Goal: Communication & Community: Answer question/provide support

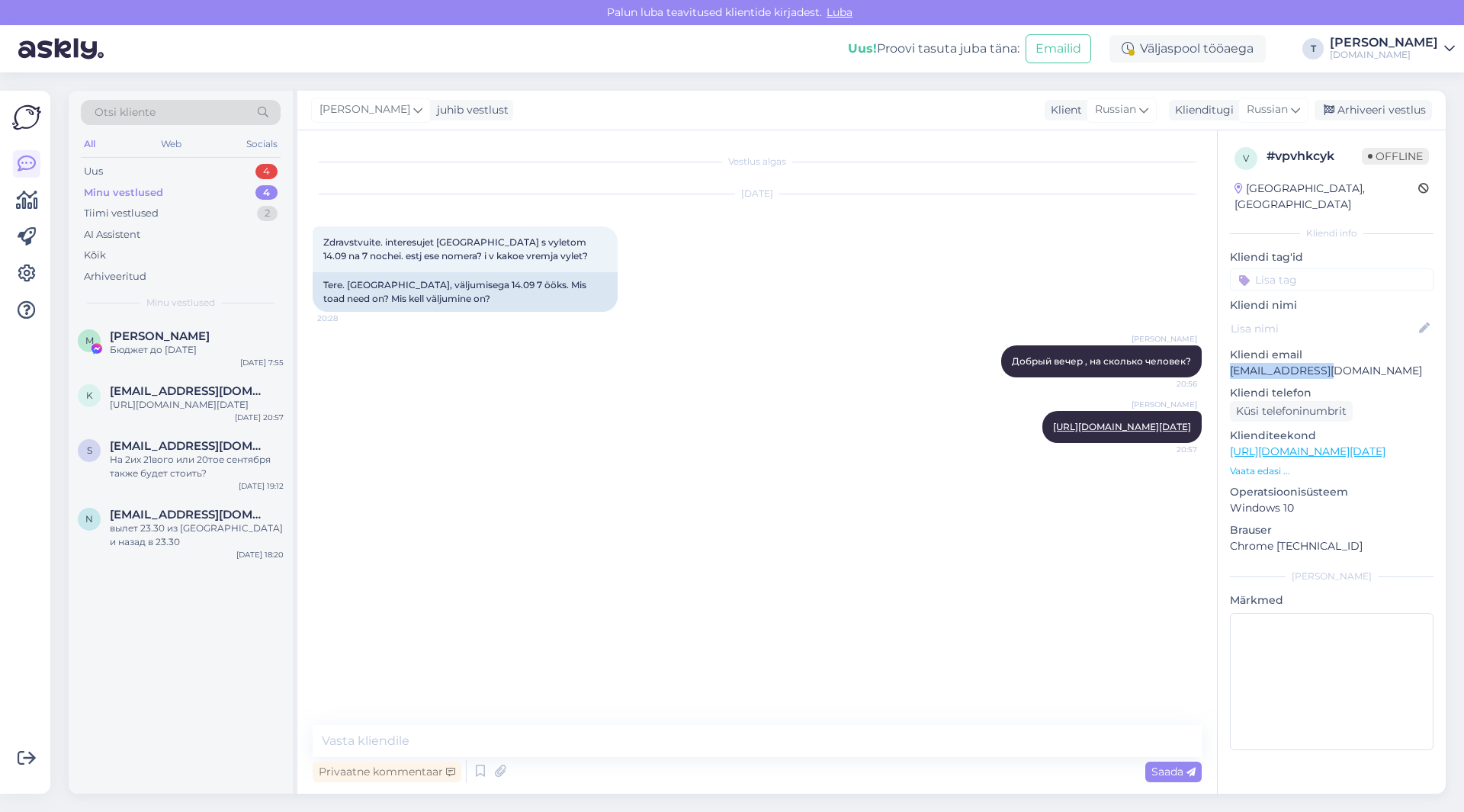
click at [198, 189] on div "Minu vestlused 4" at bounding box center [180, 192] width 200 height 21
click at [193, 338] on span "[PERSON_NAME]" at bounding box center [160, 336] width 100 height 13
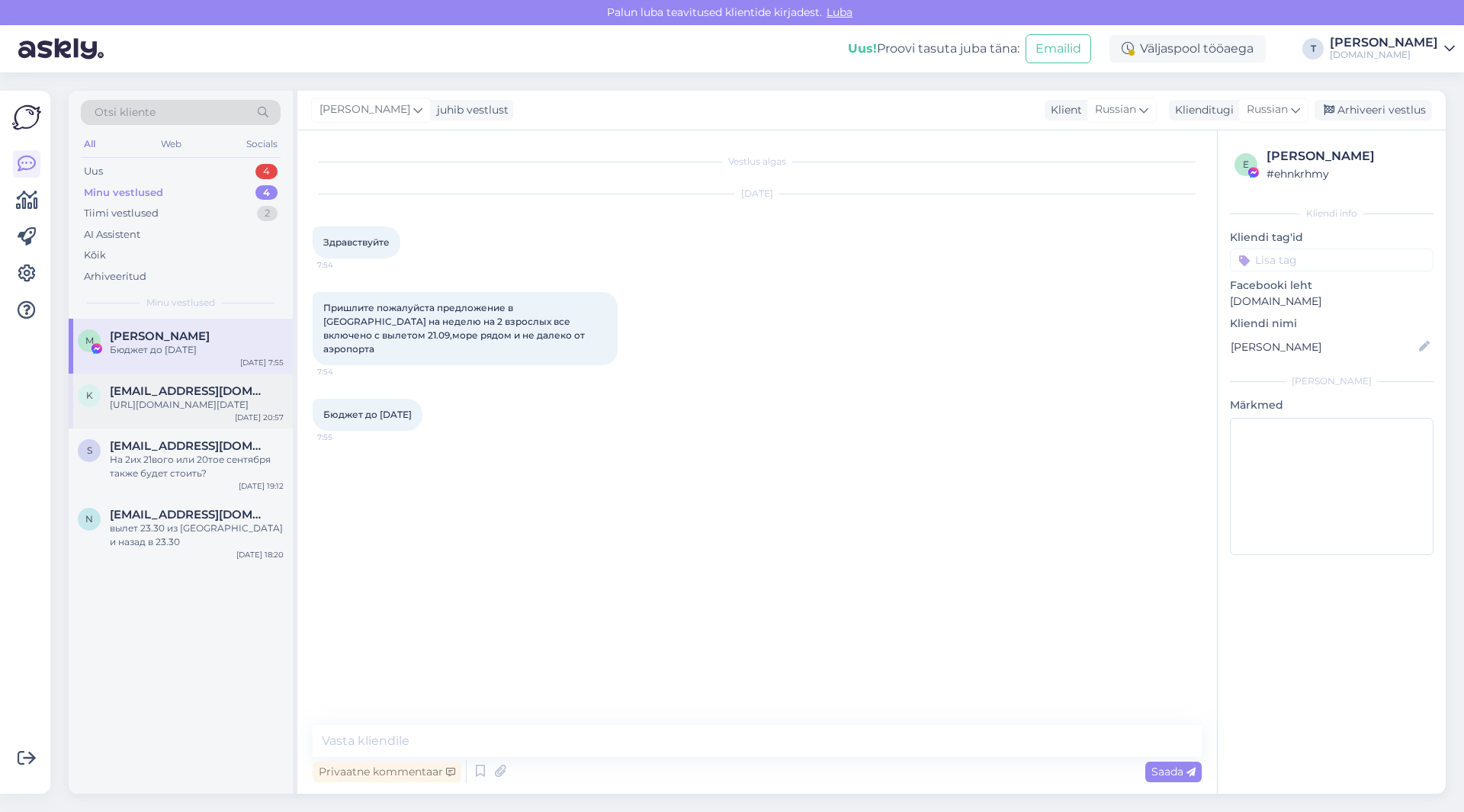
click at [182, 408] on div "[URL][DOMAIN_NAME][DATE]" at bounding box center [197, 404] width 174 height 13
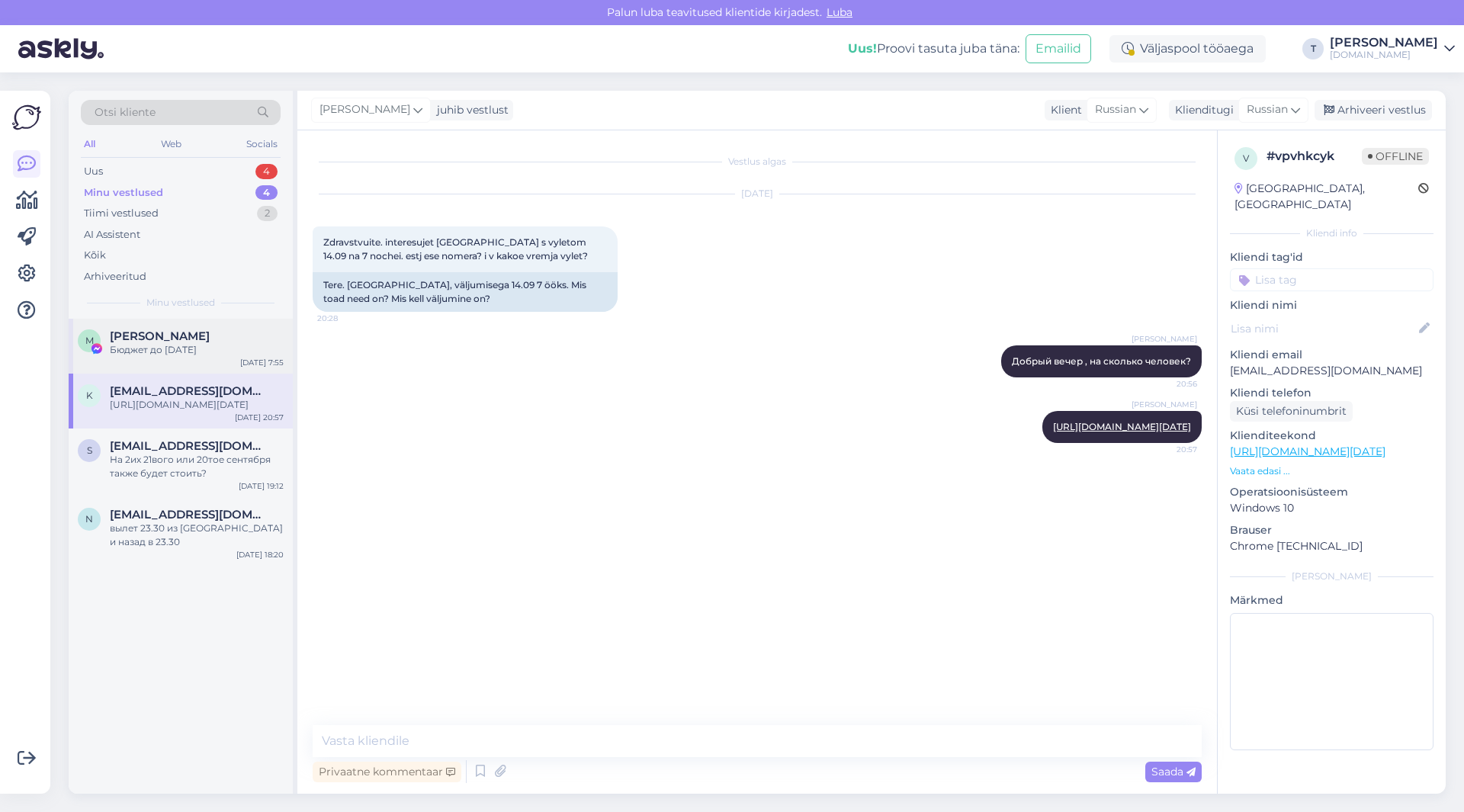
click at [200, 338] on span "[PERSON_NAME]" at bounding box center [160, 336] width 100 height 13
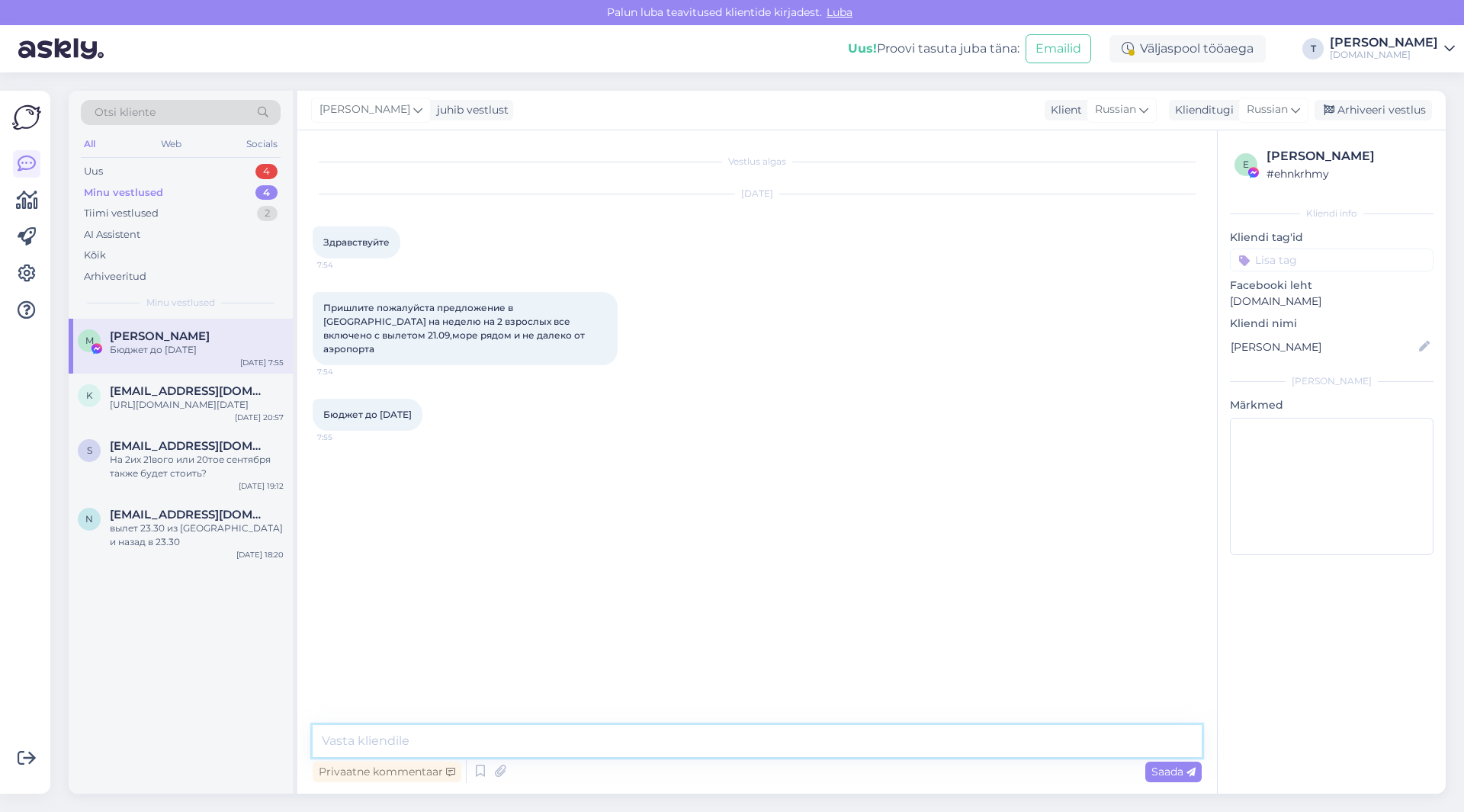
click at [492, 739] on textarea at bounding box center [757, 741] width 889 height 32
type textarea "L"
type textarea "Доброе утро ! Пришлите Вашу почту электронную"
click at [1159, 766] on div "Privaatne kommentaar Saada" at bounding box center [757, 771] width 889 height 29
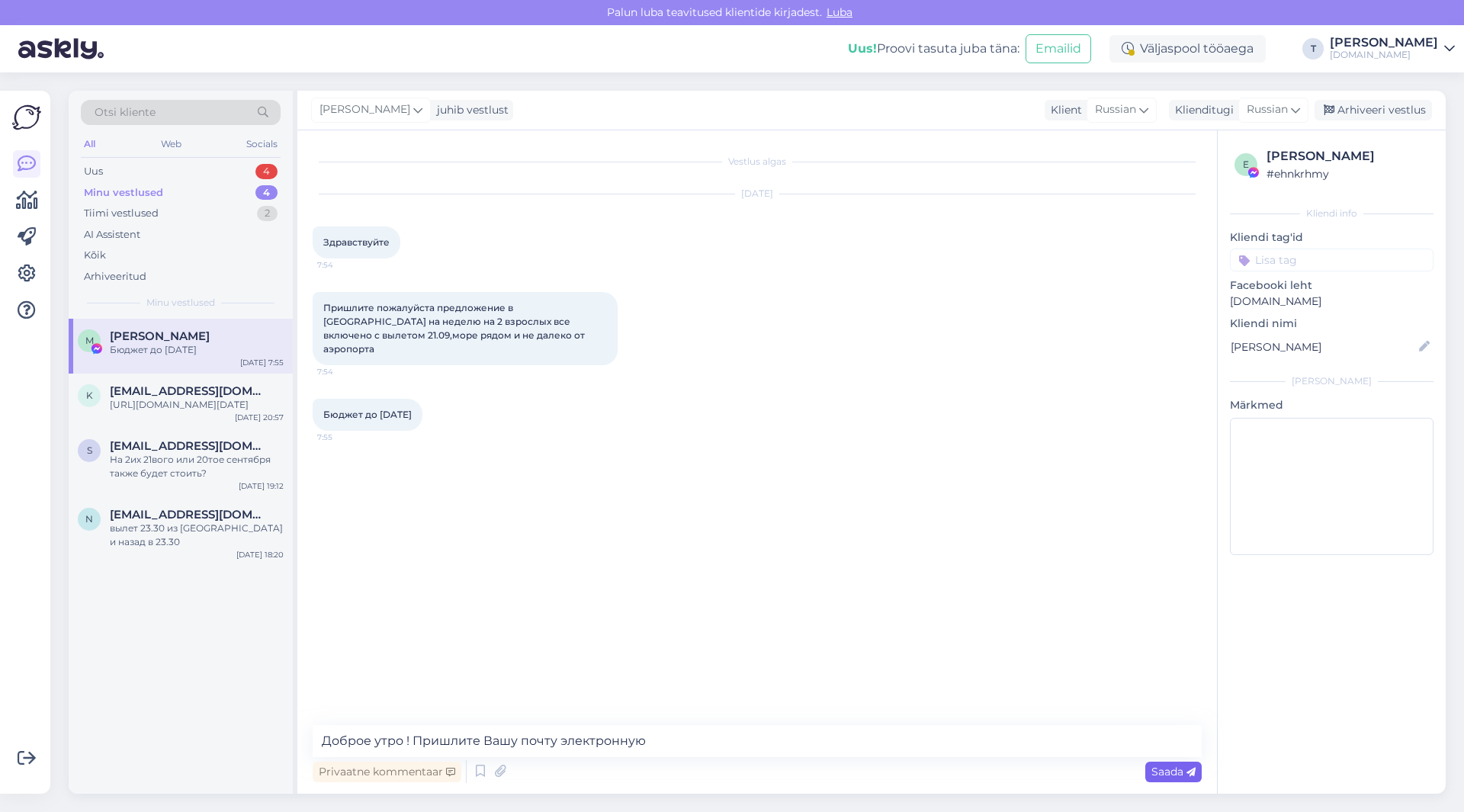
click at [1156, 772] on span "Saada" at bounding box center [1172, 771] width 44 height 13
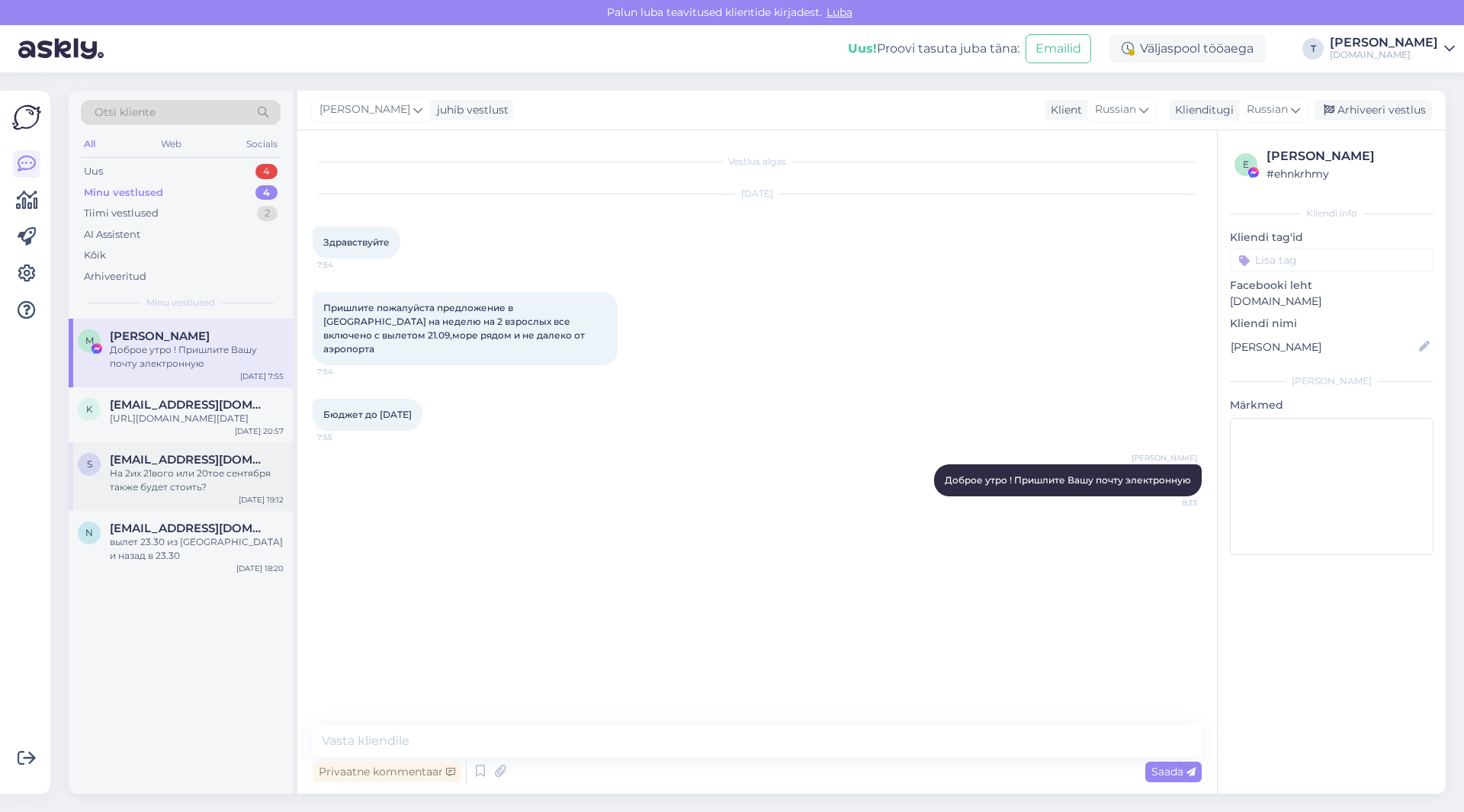
click at [181, 481] on div "На 2их 21вого или 20тое сентября также будет стоить?" at bounding box center [197, 480] width 174 height 28
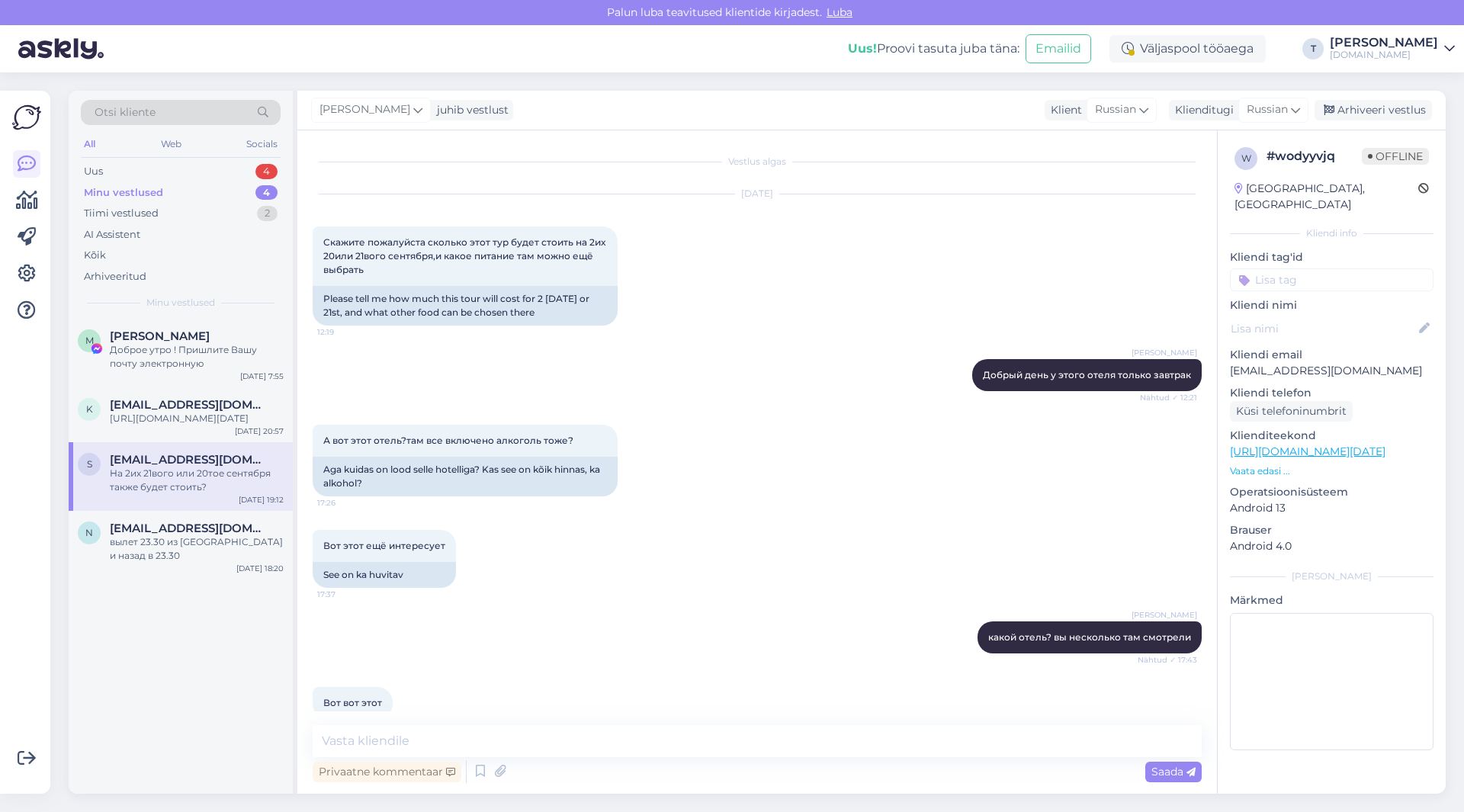
scroll to position [432, 0]
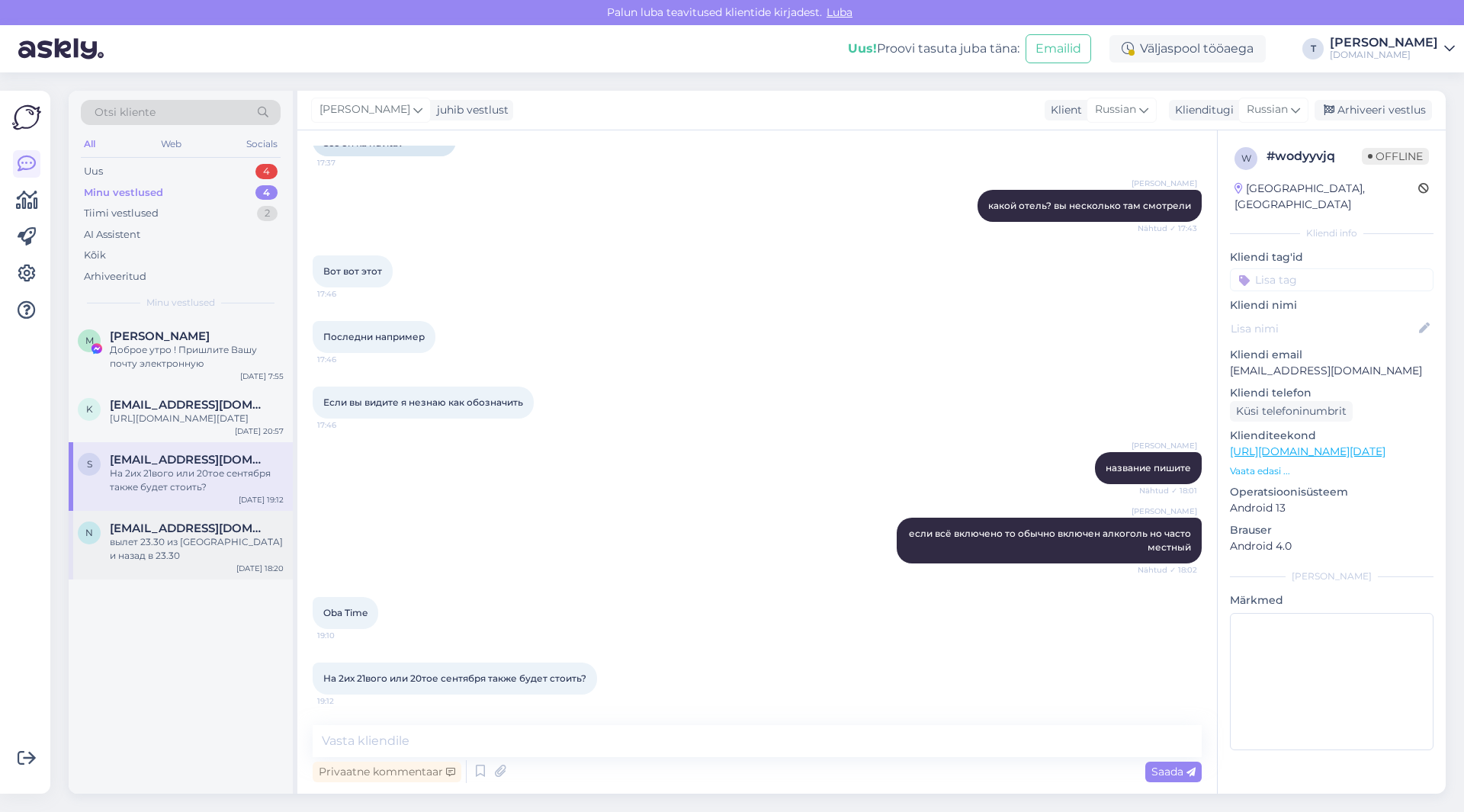
click at [167, 562] on div "вылет 23.30 из [GEOGRAPHIC_DATA] и назад в 23.30" at bounding box center [197, 549] width 174 height 28
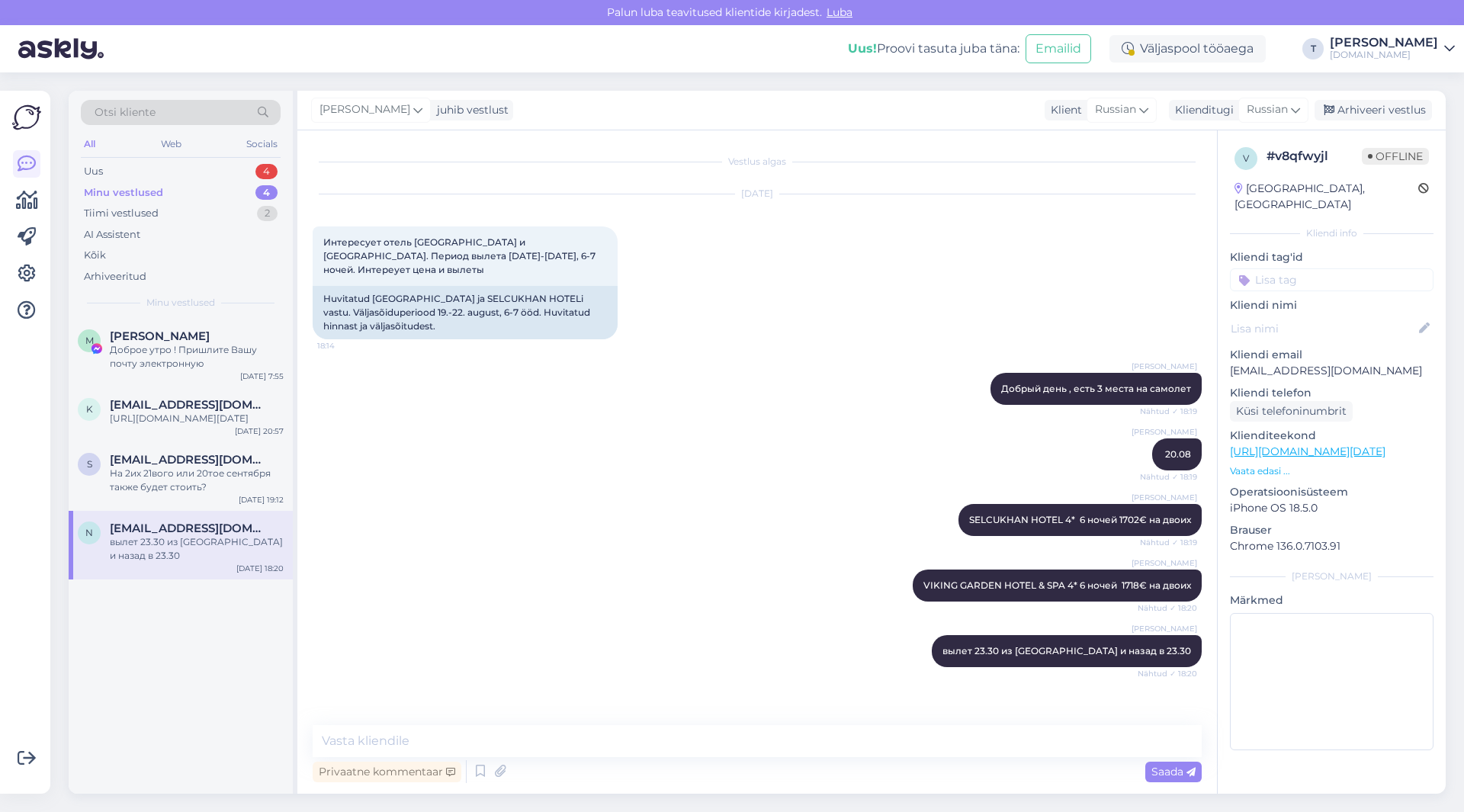
scroll to position [0, 0]
click at [244, 487] on div "На 2их 21вого или 20тое сентября также будет стоить?" at bounding box center [197, 480] width 174 height 28
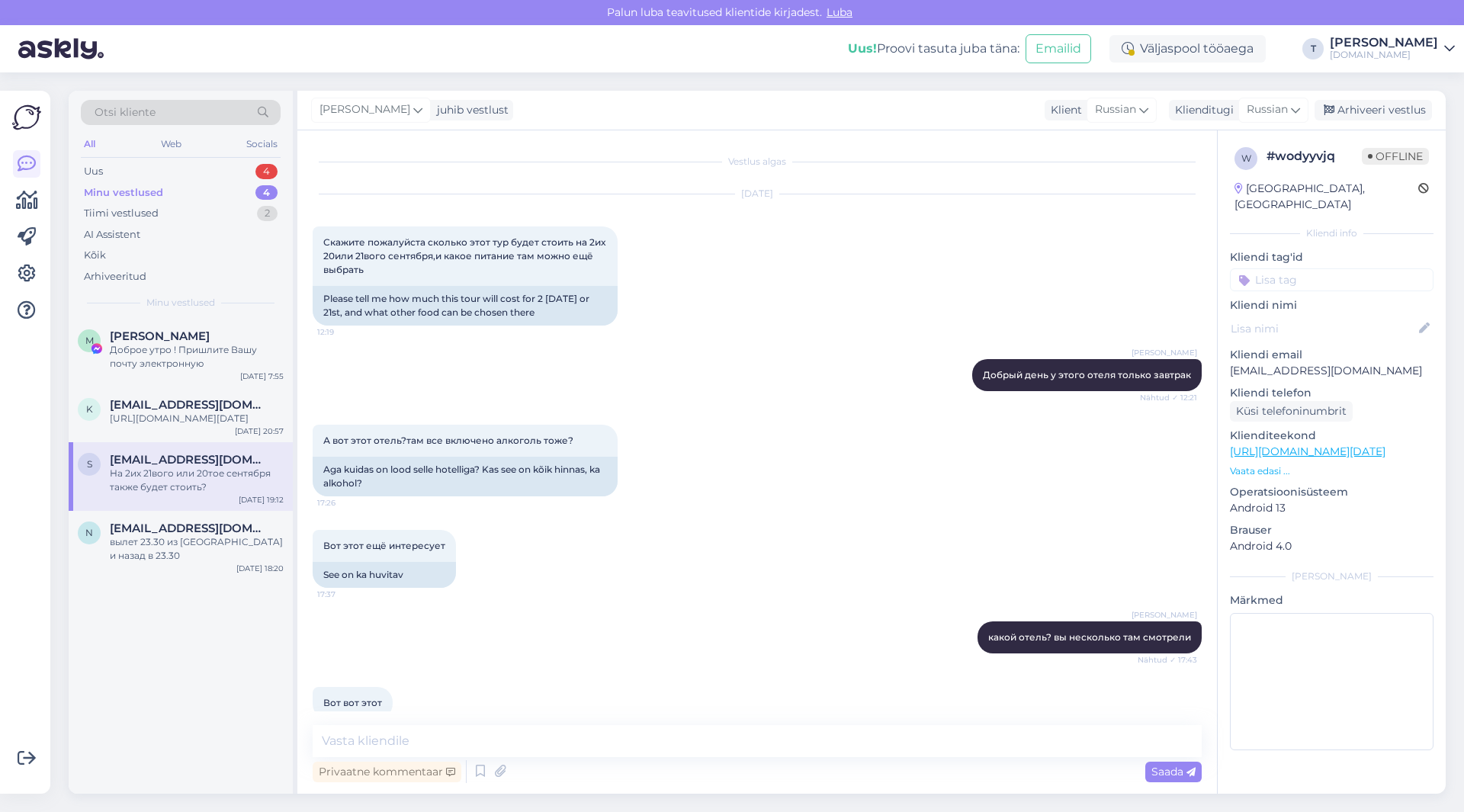
scroll to position [432, 0]
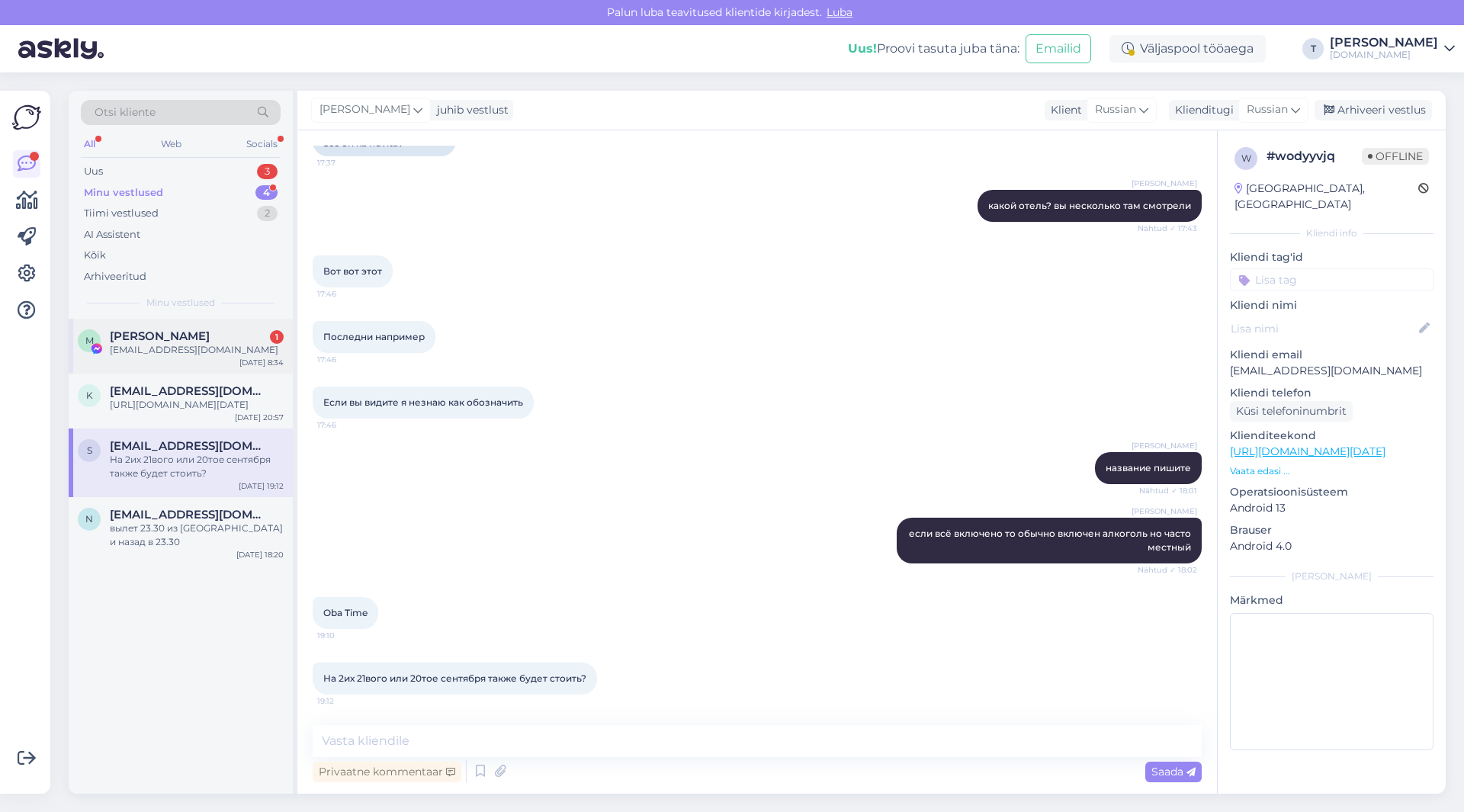
click at [158, 344] on div "[EMAIL_ADDRESS][DOMAIN_NAME]" at bounding box center [197, 349] width 174 height 13
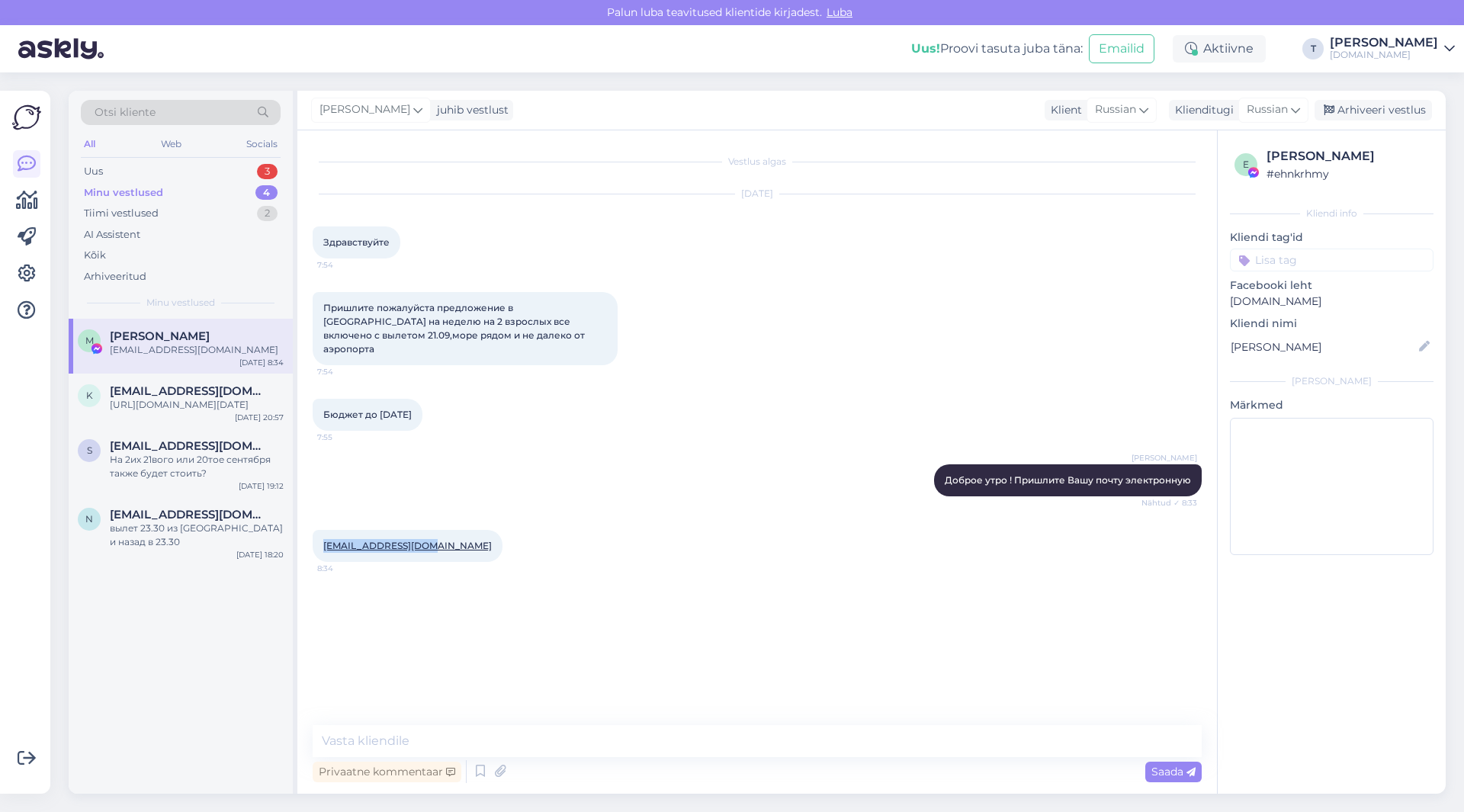
drag, startPoint x: 429, startPoint y: 535, endPoint x: 321, endPoint y: 531, distance: 108.1
click at [321, 531] on div "[EMAIL_ADDRESS][DOMAIN_NAME] 8:34" at bounding box center [407, 546] width 190 height 32
copy link "[EMAIL_ADDRESS][DOMAIN_NAME]"
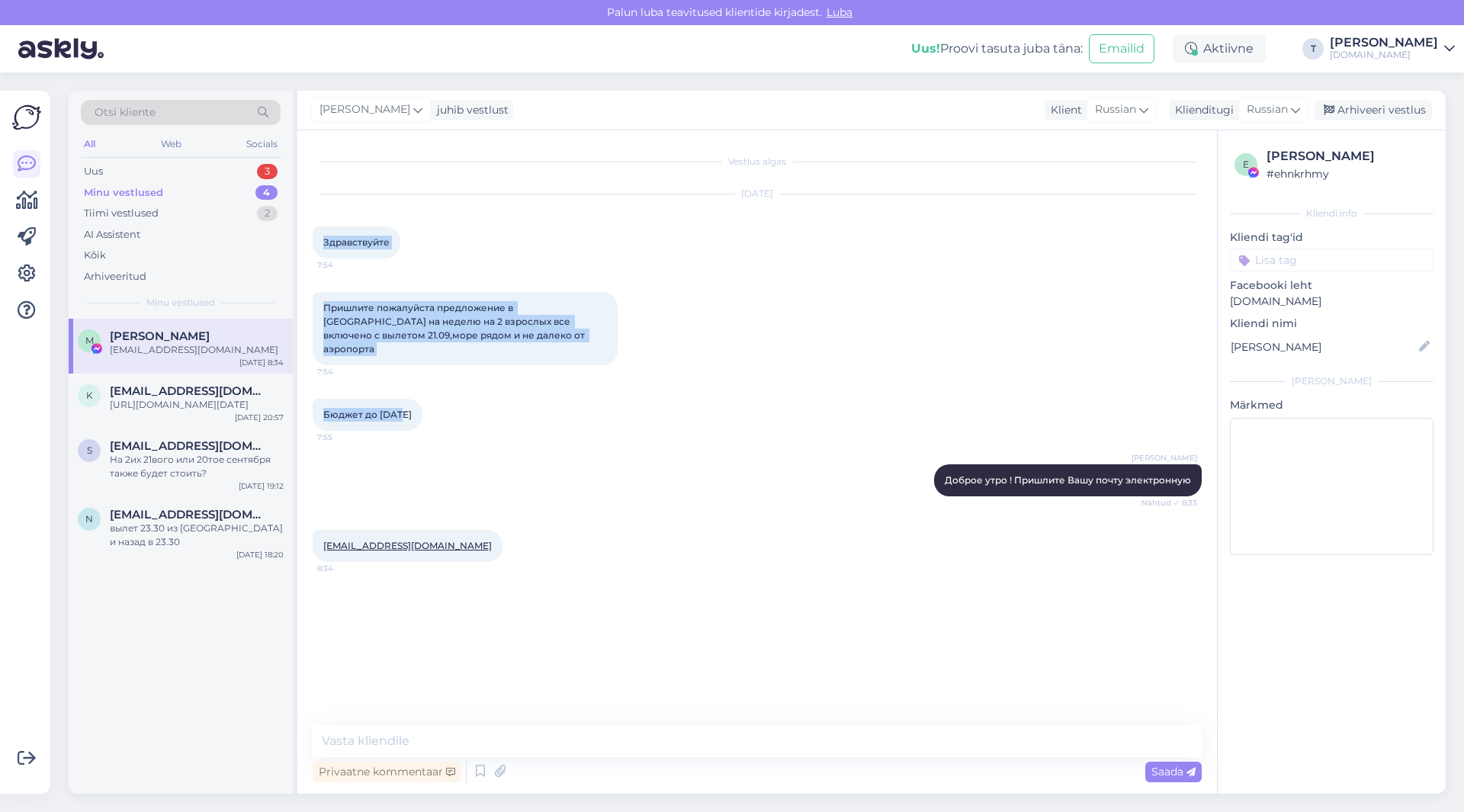
drag, startPoint x: 400, startPoint y: 401, endPoint x: 337, endPoint y: 295, distance: 123.3
click at [301, 247] on div "Vestlus algas [DATE] Здравствуйте 7:54 Пришлите пожалуйста предложение в [GEOGR…" at bounding box center [757, 462] width 920 height 663
copy div "Здравствуйте 7:54 Пришлите пожалуйста предложение в [GEOGRAPHIC_DATA] на неделю…"
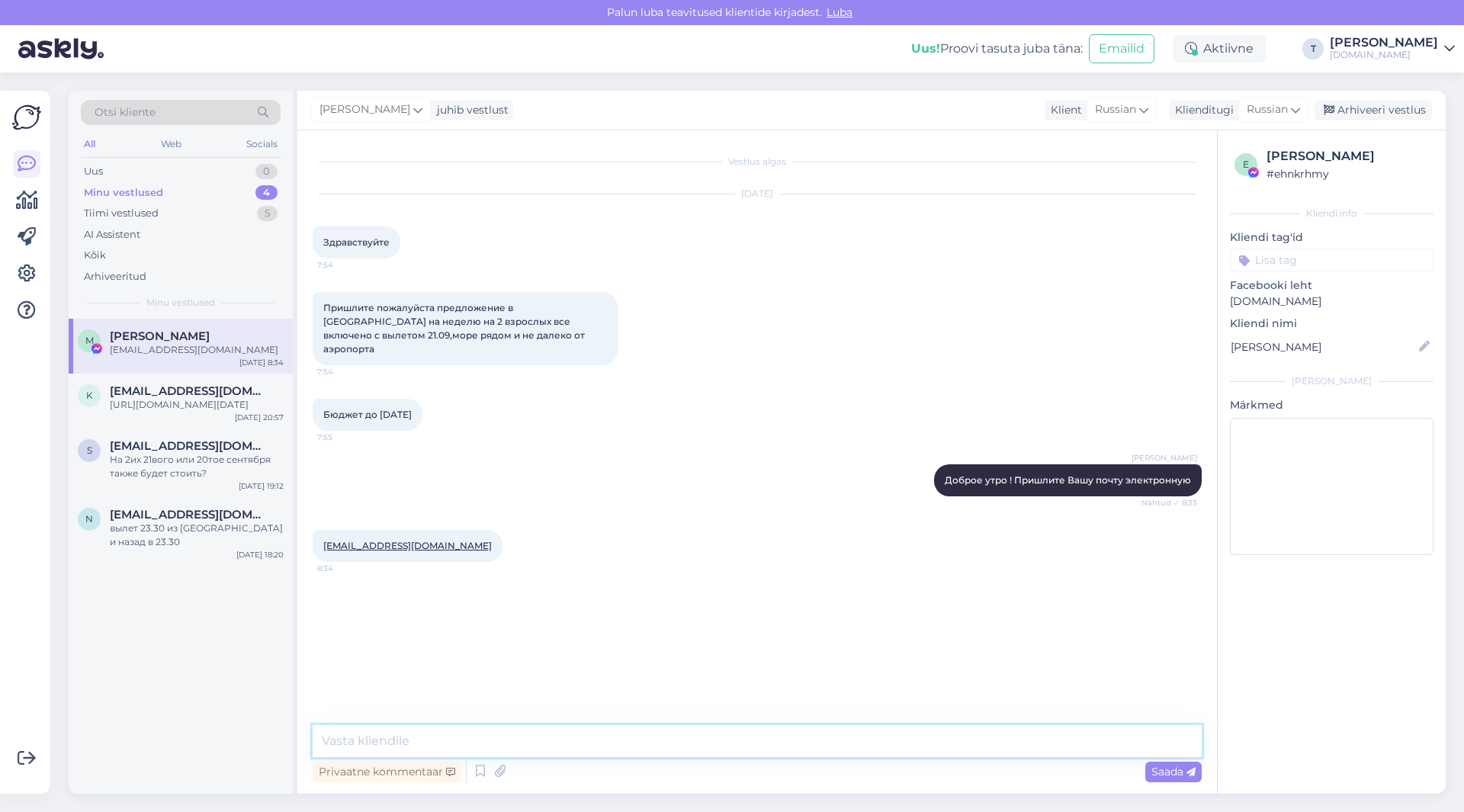
click at [456, 740] on textarea at bounding box center [757, 741] width 889 height 32
type textarea "D"
type textarea "Вам только вылет 21.09 подходит или даты плюс минус тоже?"
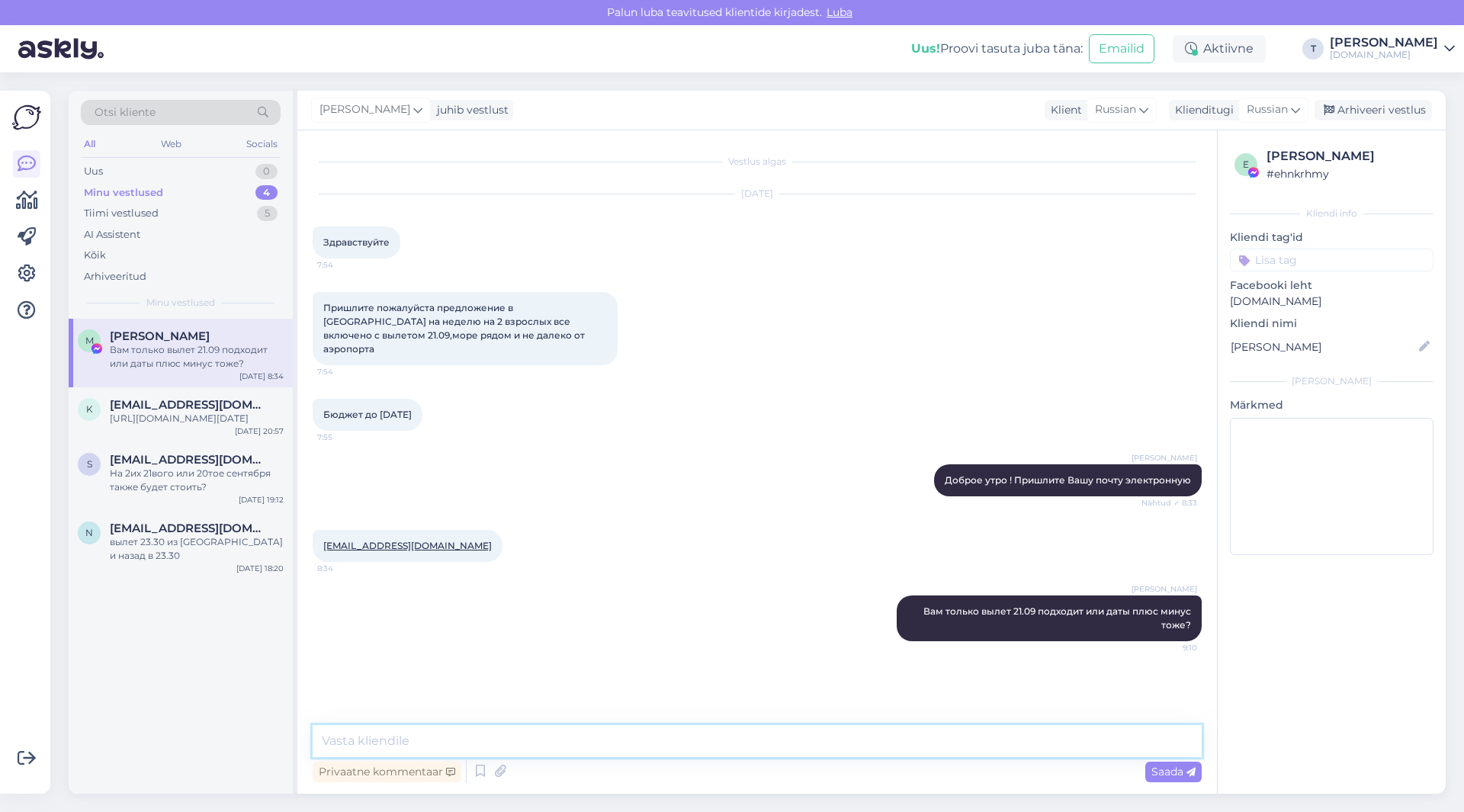
click at [977, 735] on textarea at bounding box center [757, 741] width 889 height 32
click at [263, 535] on div "[EMAIL_ADDRESS][DOMAIN_NAME]" at bounding box center [197, 527] width 174 height 13
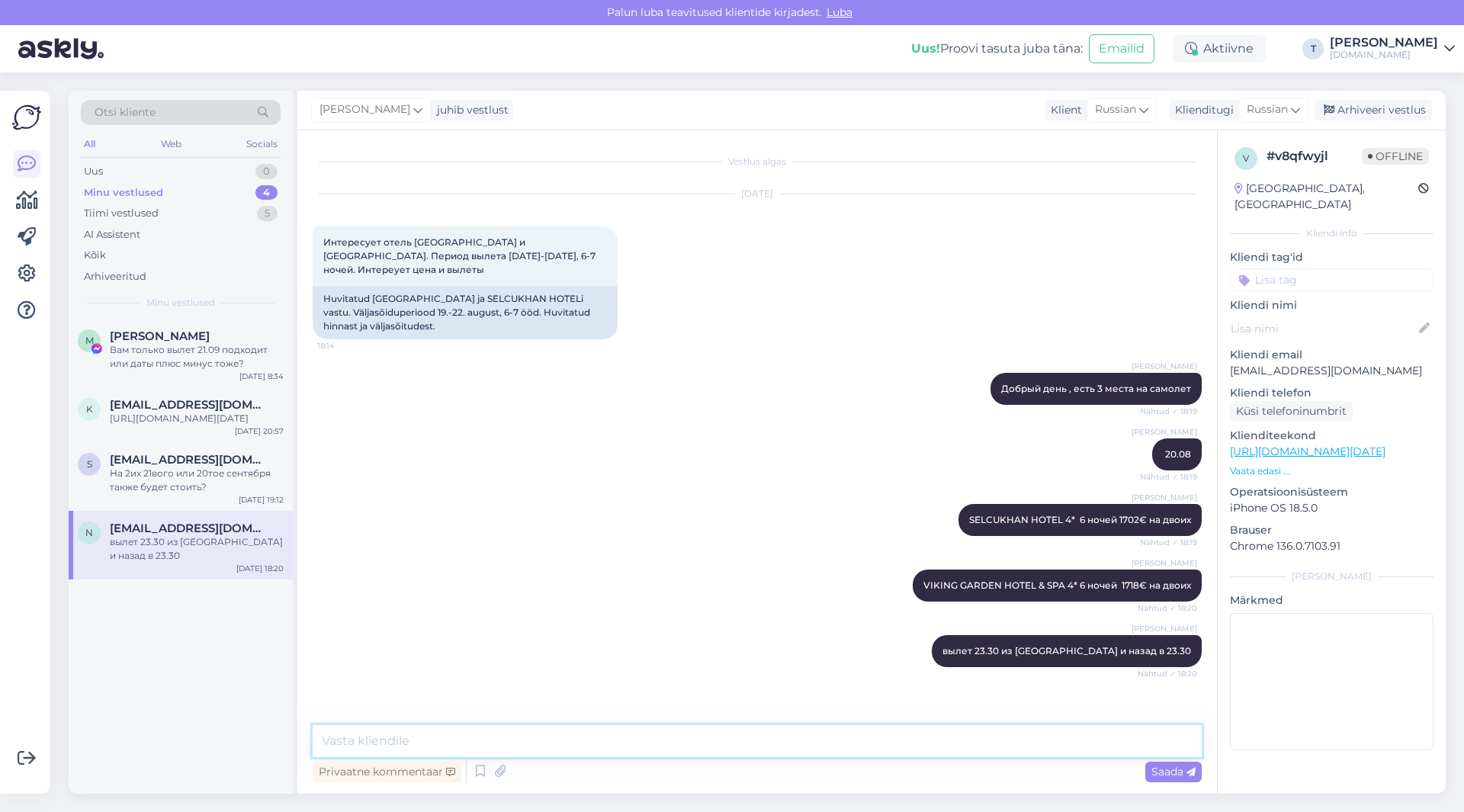
click at [746, 742] on textarea at bounding box center [757, 741] width 889 height 32
type textarea "Добрый день , вам какой то из вариантов подошёл?"
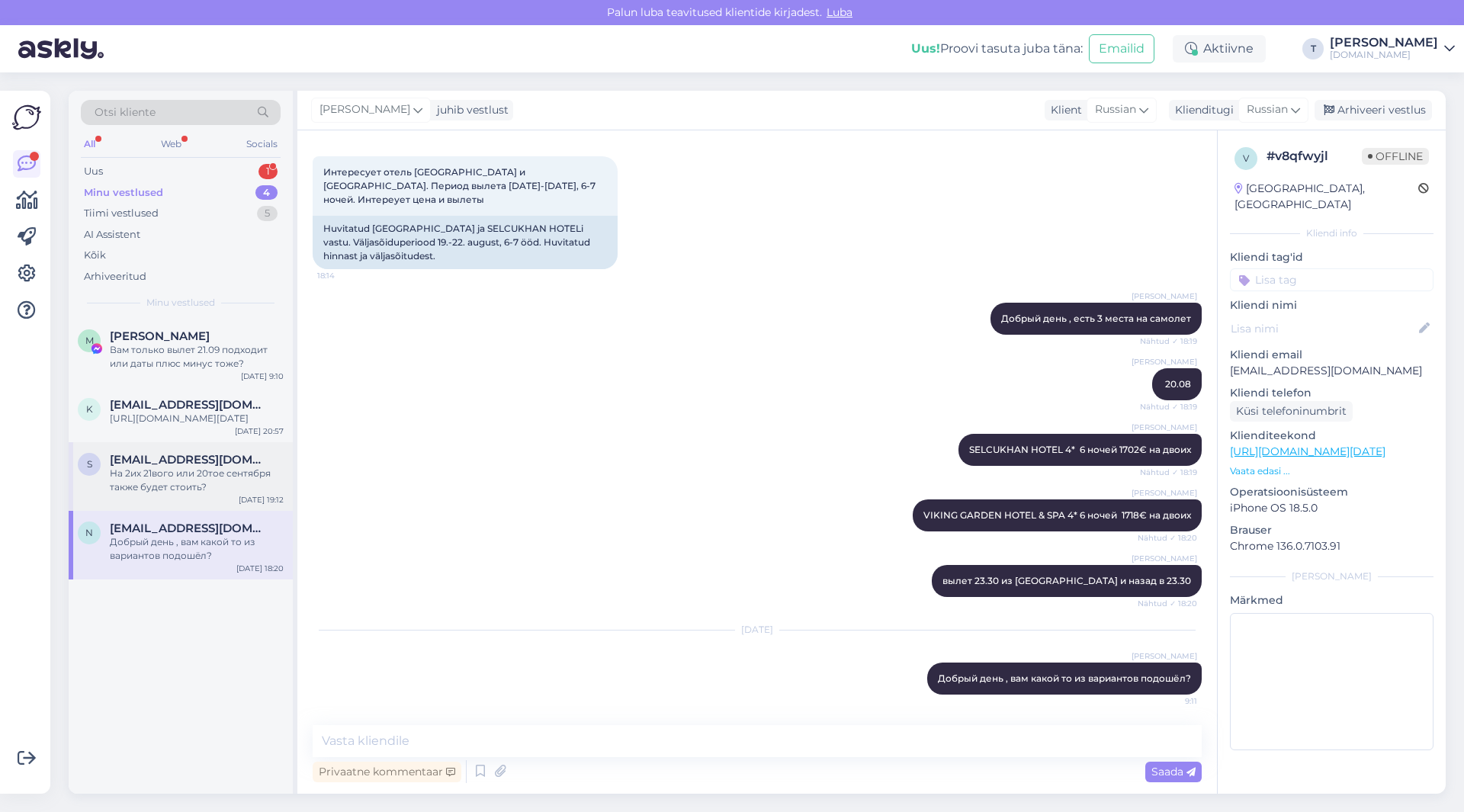
click at [218, 491] on div "На 2их 21вого или 20тое сентября также будет стоить?" at bounding box center [197, 480] width 174 height 28
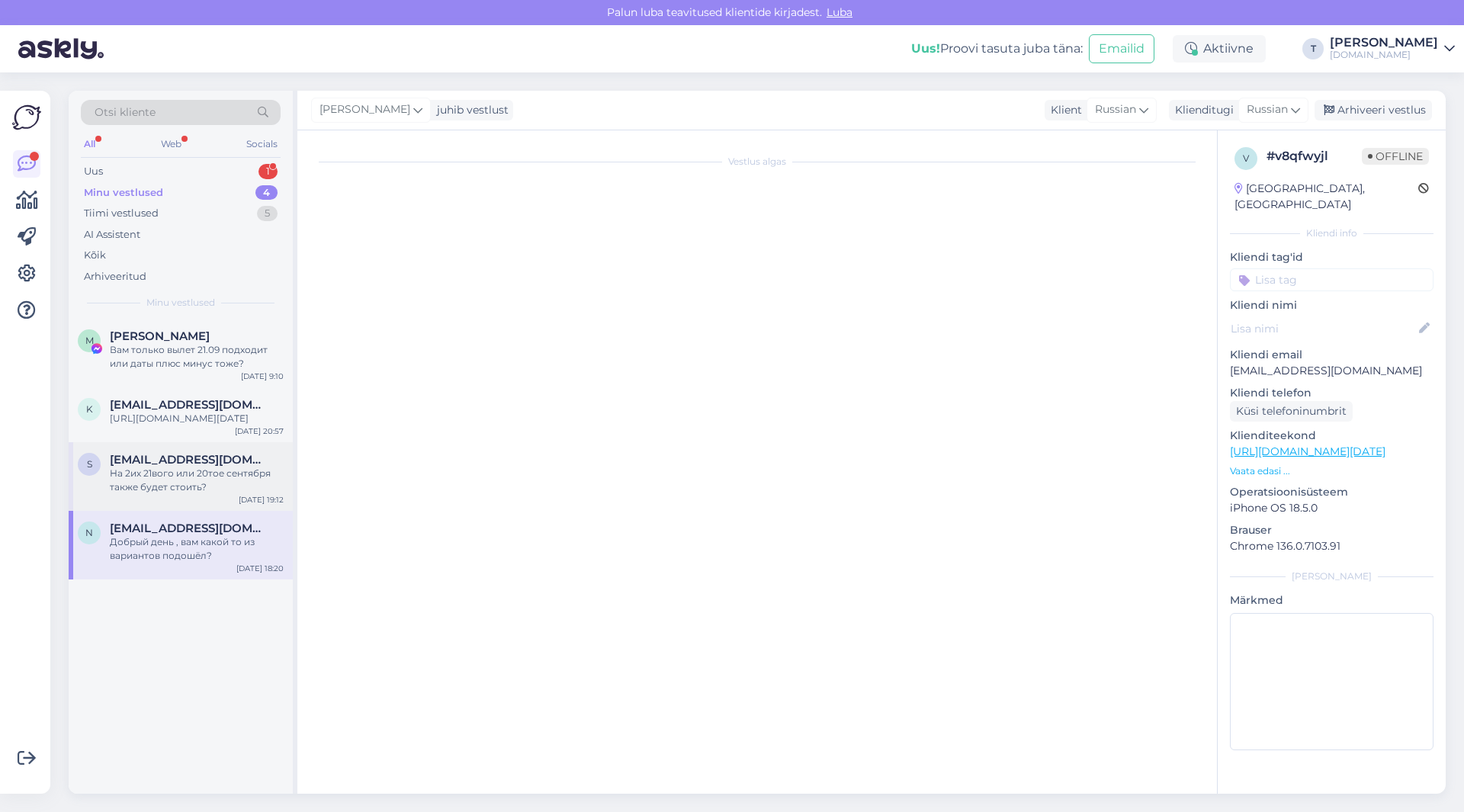
scroll to position [432, 0]
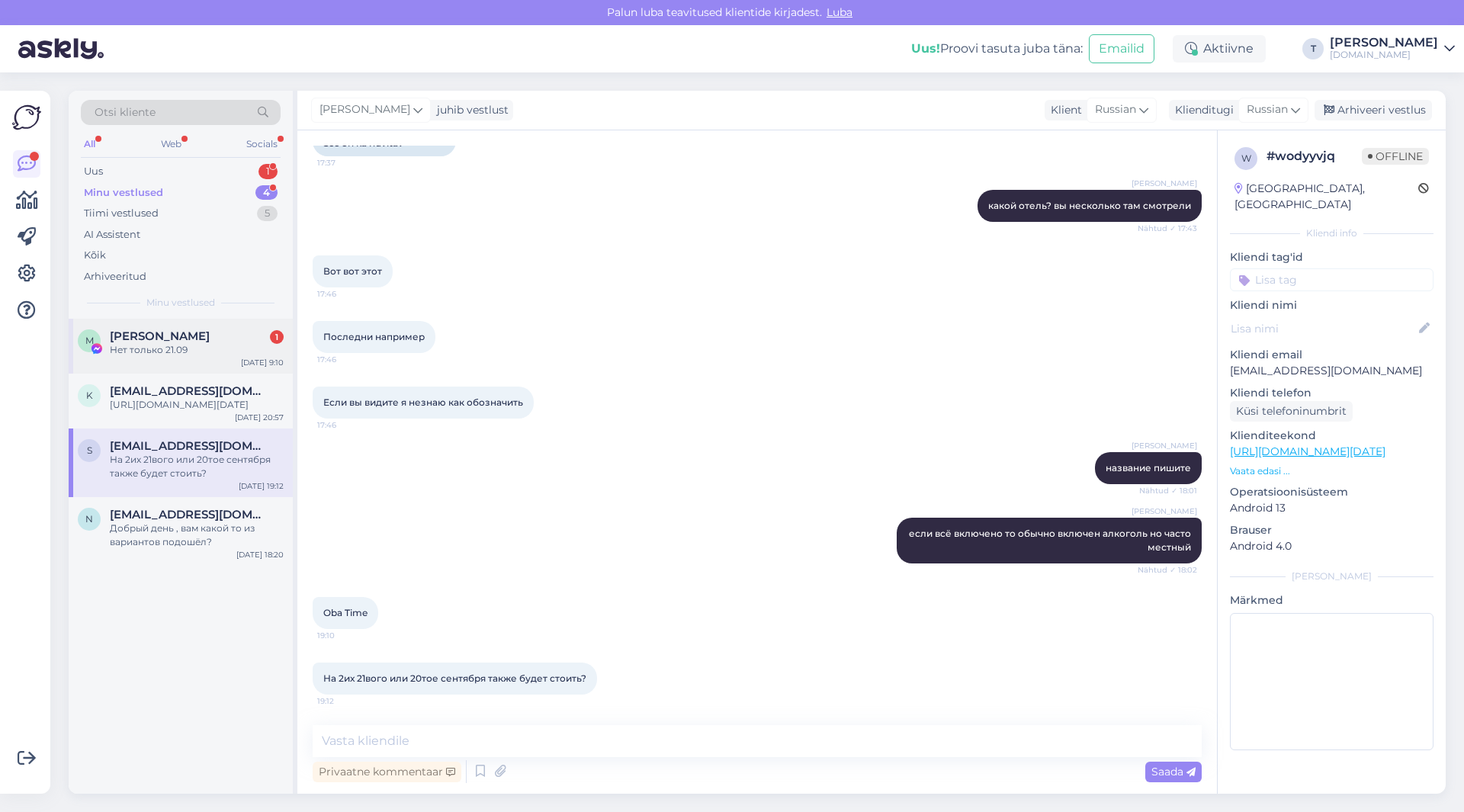
click at [225, 344] on div "Нет только 21.09" at bounding box center [197, 349] width 174 height 13
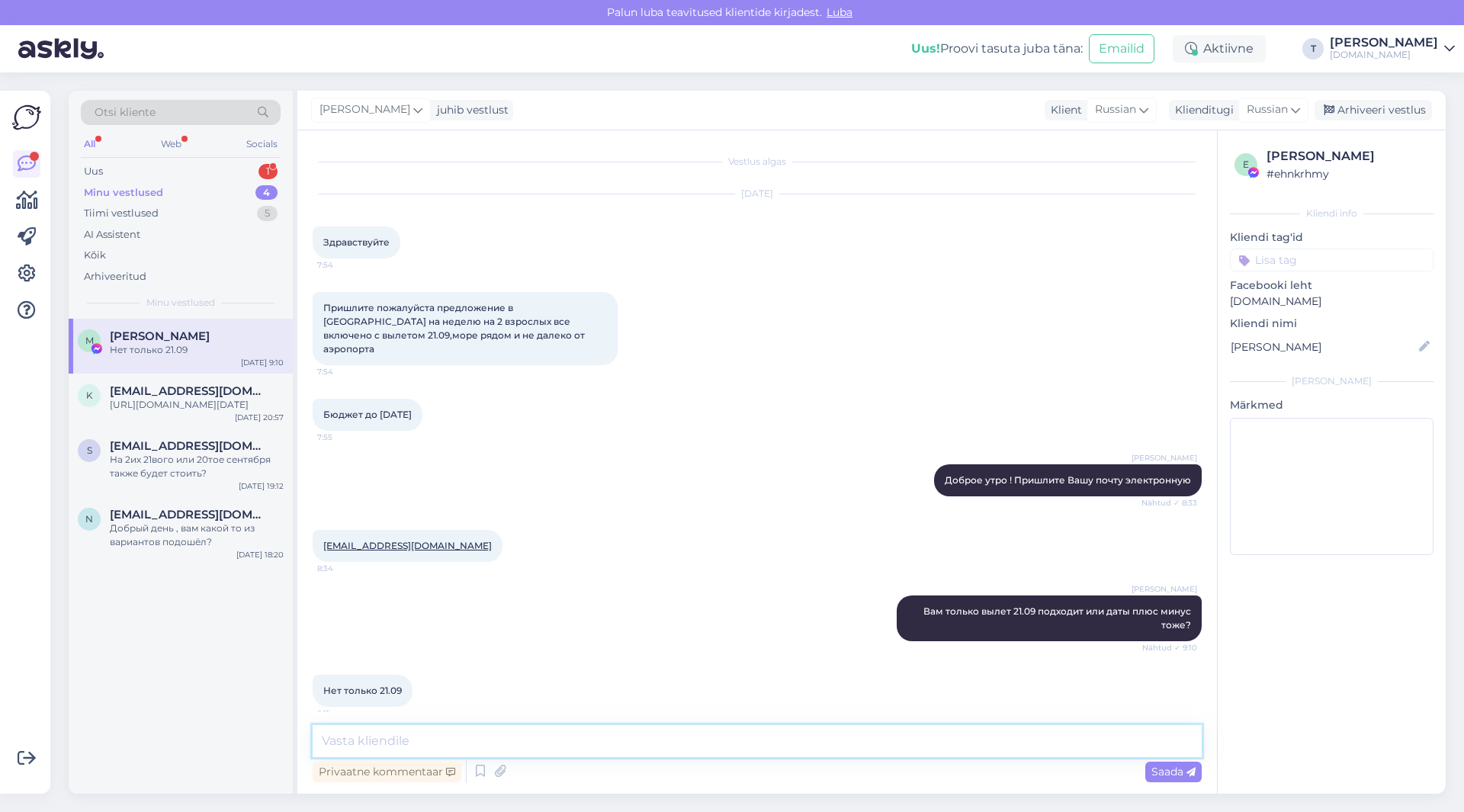
click at [566, 736] on textarea at bounding box center [757, 741] width 889 height 32
type textarea "ок просто не так много вариантов есть"
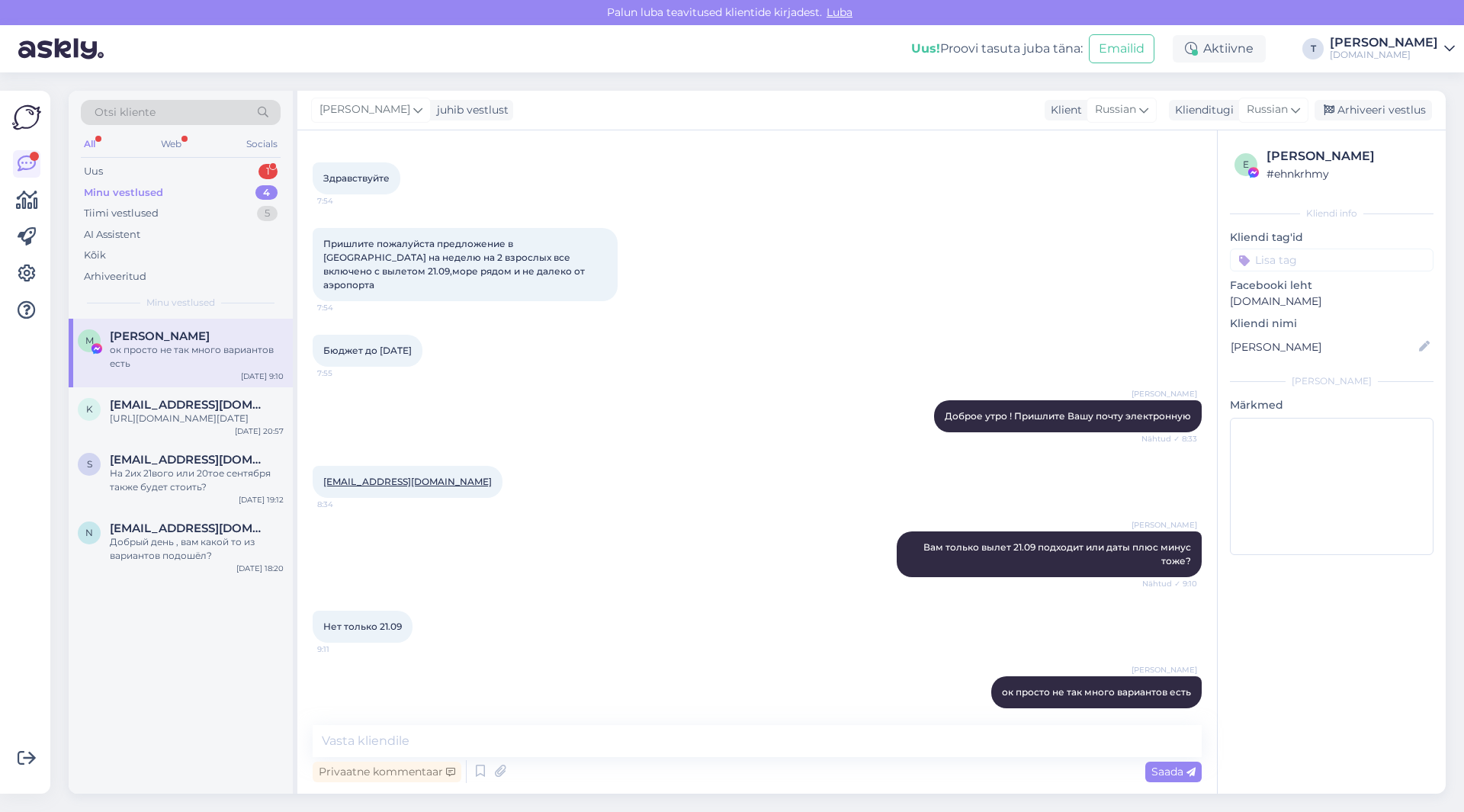
click at [865, 722] on div "Vestlus algas [DATE] Здравствуйте 7:54 Пришлите пожалуйста предложение в [GEOGR…" at bounding box center [757, 462] width 920 height 663
click at [554, 731] on textarea at bounding box center [757, 741] width 889 height 32
type textarea "3-4* отели на Ваш бюджет"
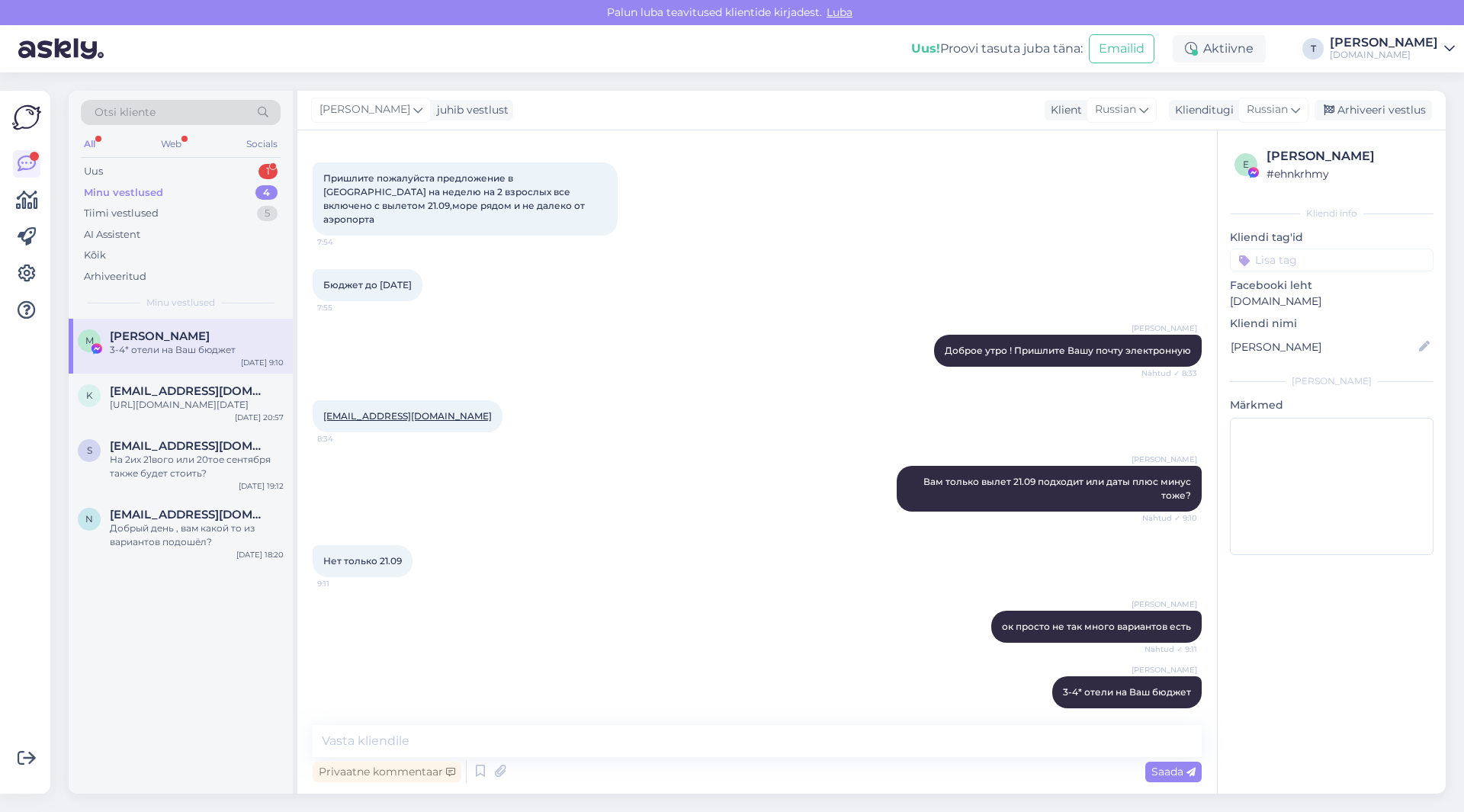
click at [866, 684] on div "[PERSON_NAME] 3-4* отели на Ваш бюджет 9:12" at bounding box center [757, 691] width 889 height 65
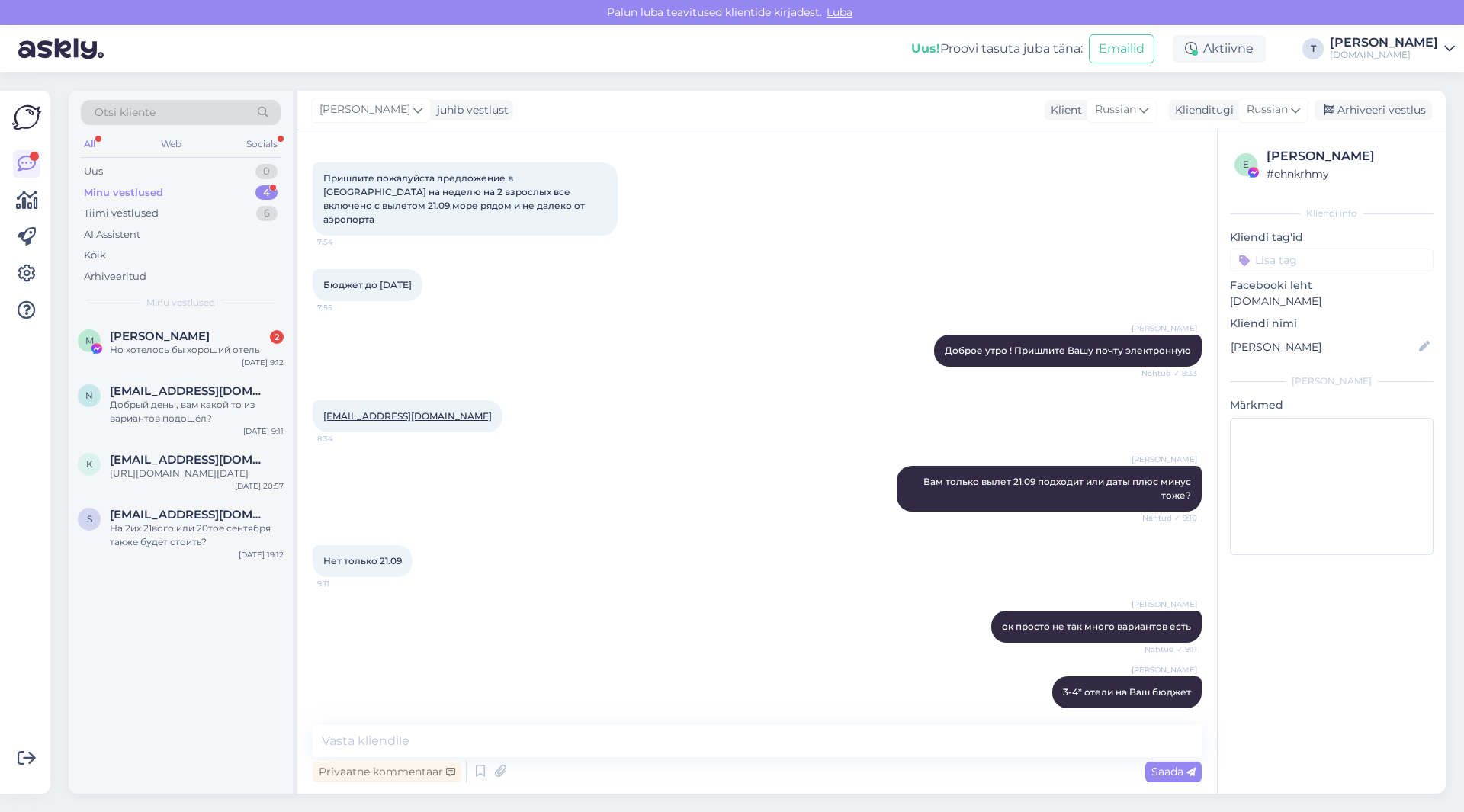
scroll to position [261, 0]
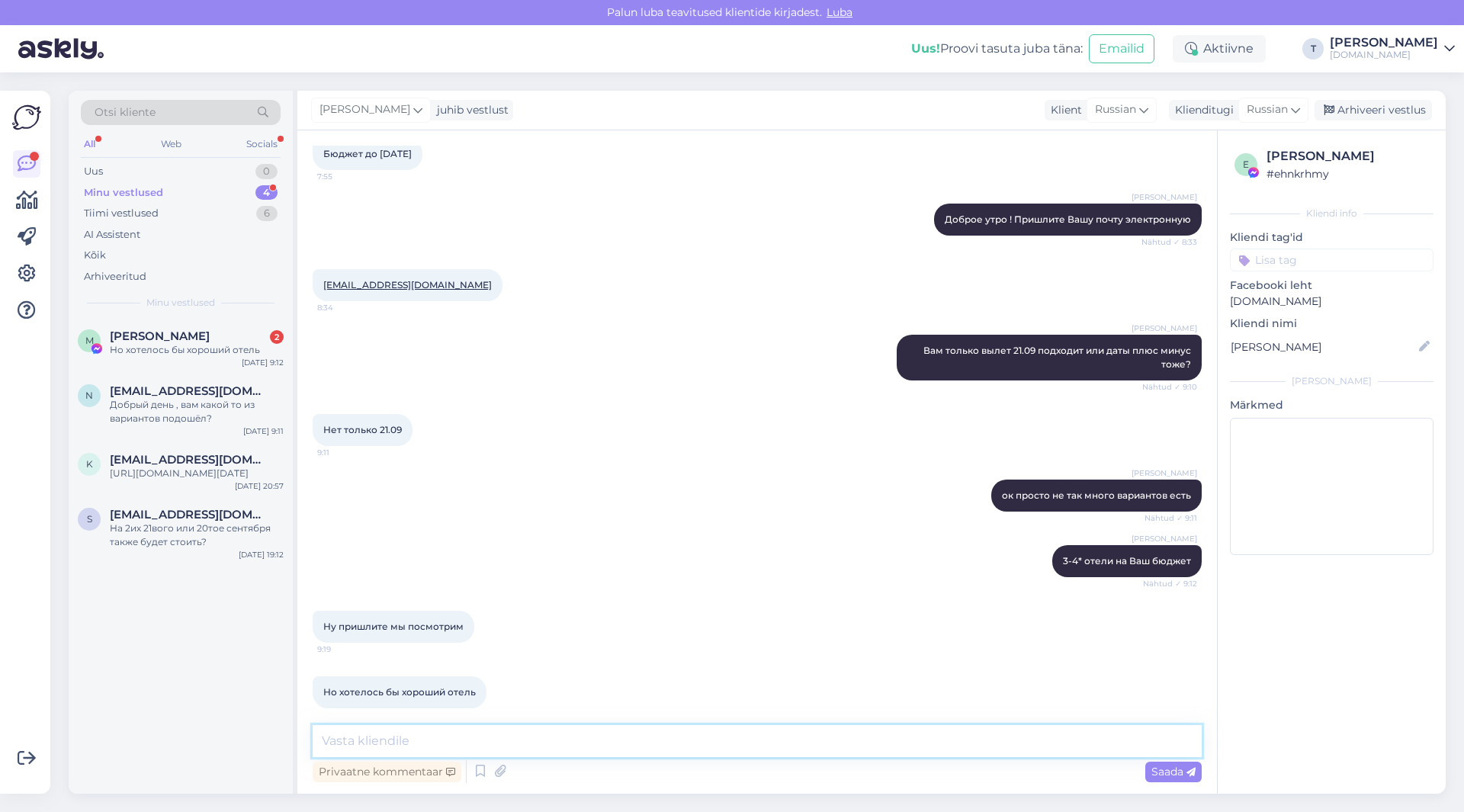
click at [494, 731] on textarea at bounding box center [757, 741] width 889 height 32
type textarea "ну хорошие отели выше цены"
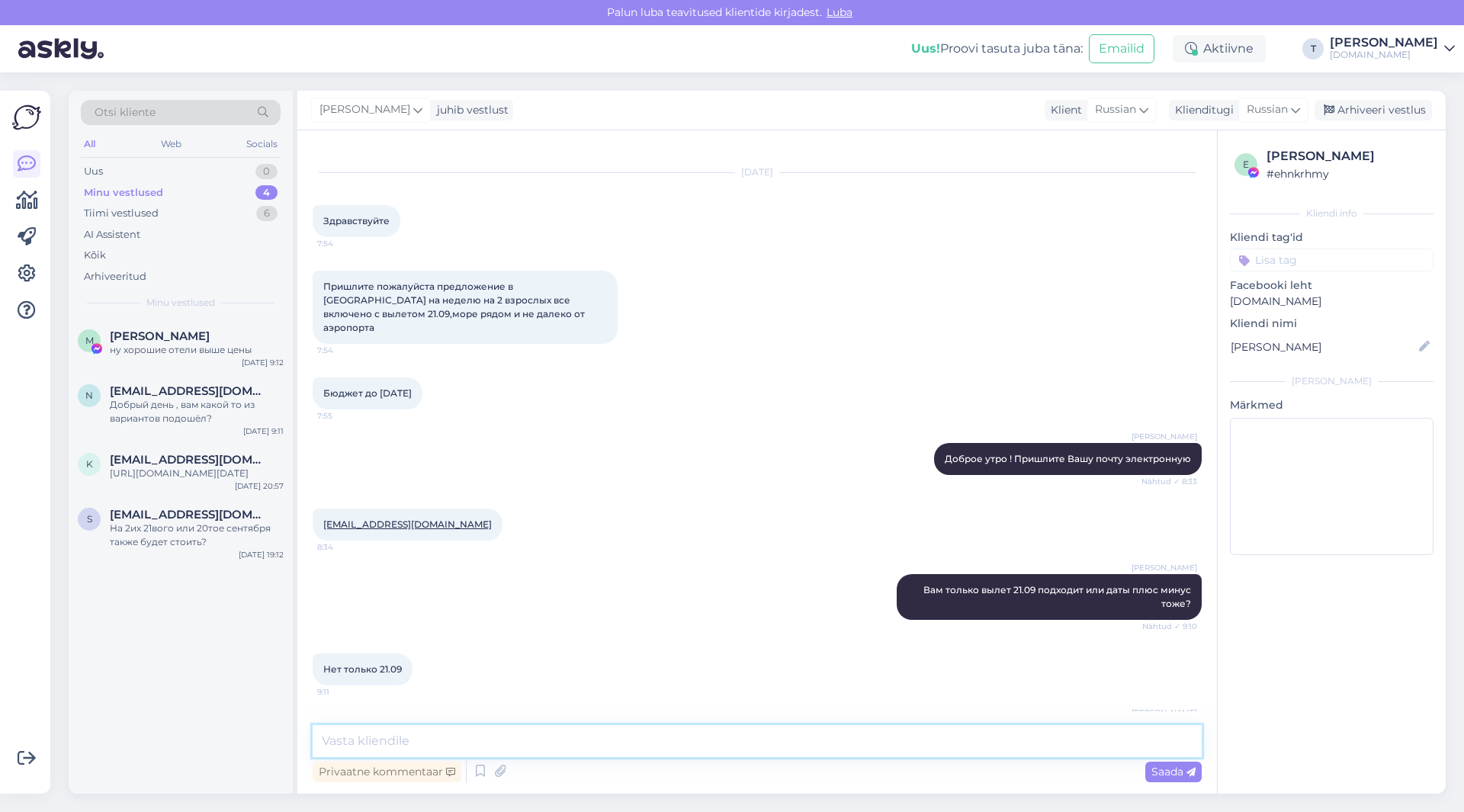
scroll to position [326, 0]
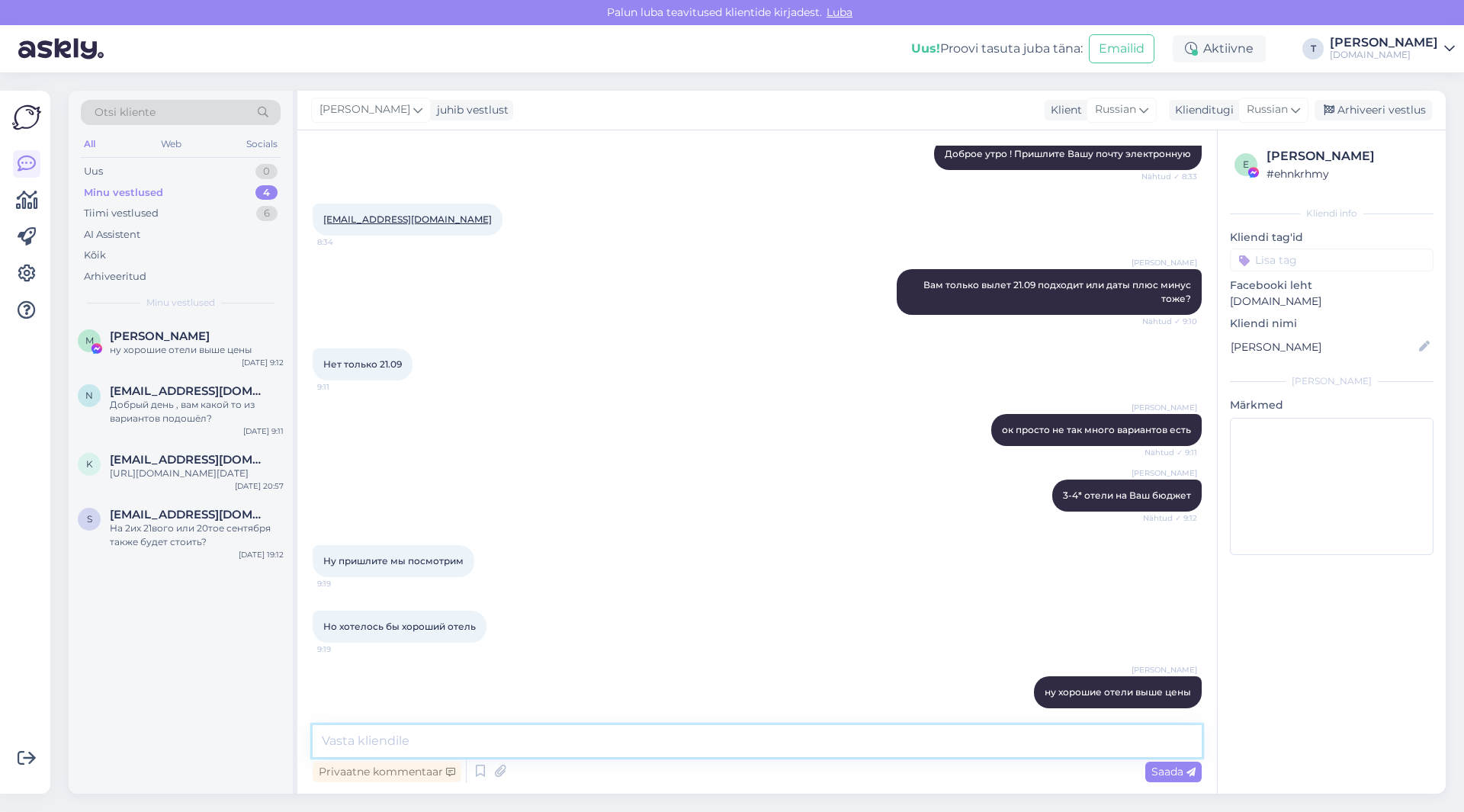
click at [638, 731] on textarea at bounding box center [757, 741] width 889 height 32
paste textarea "[URL][DOMAIN_NAME][DATE]"
type textarea "вот ссылка [URL][DOMAIN_NAME][DATE]"
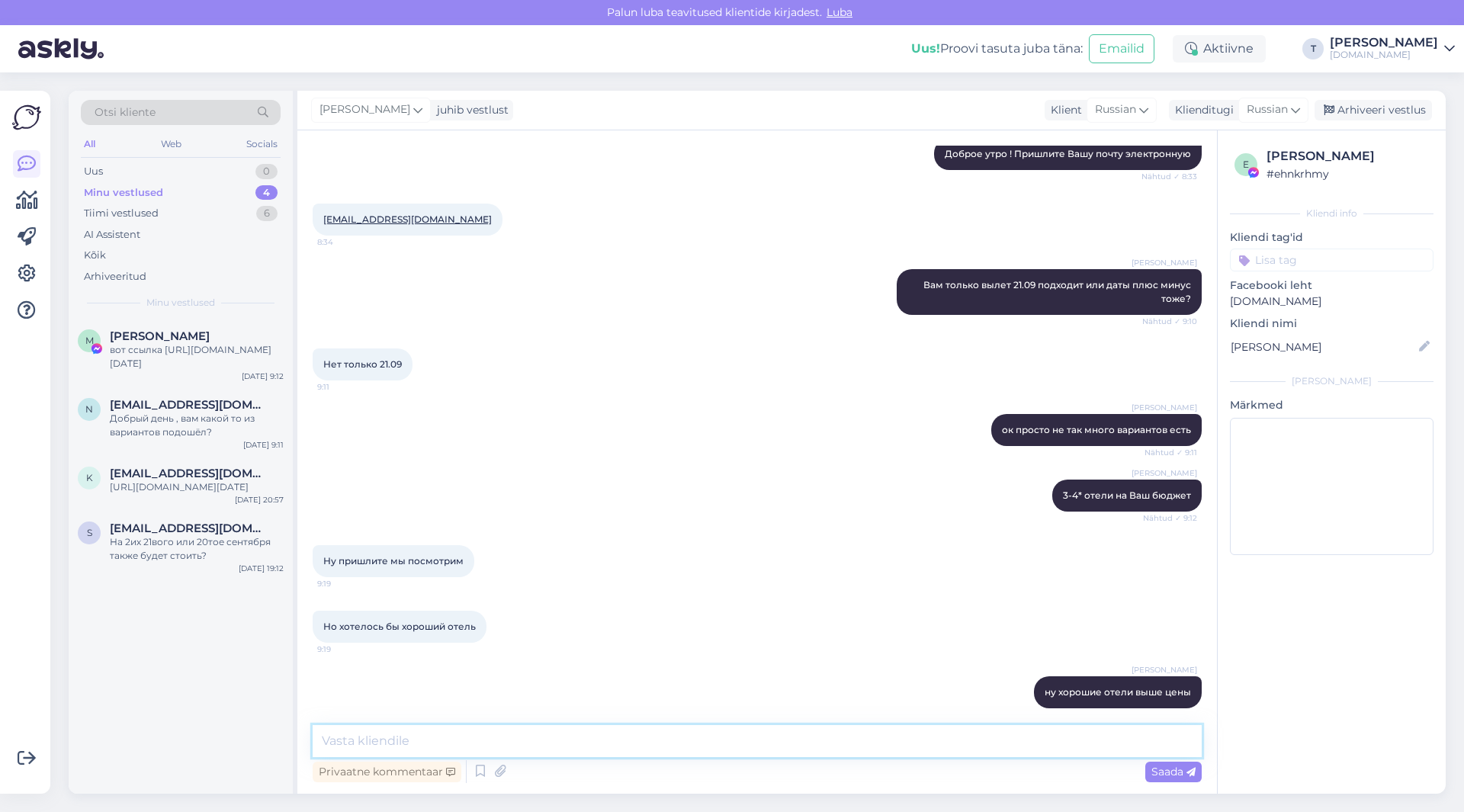
scroll to position [419, 0]
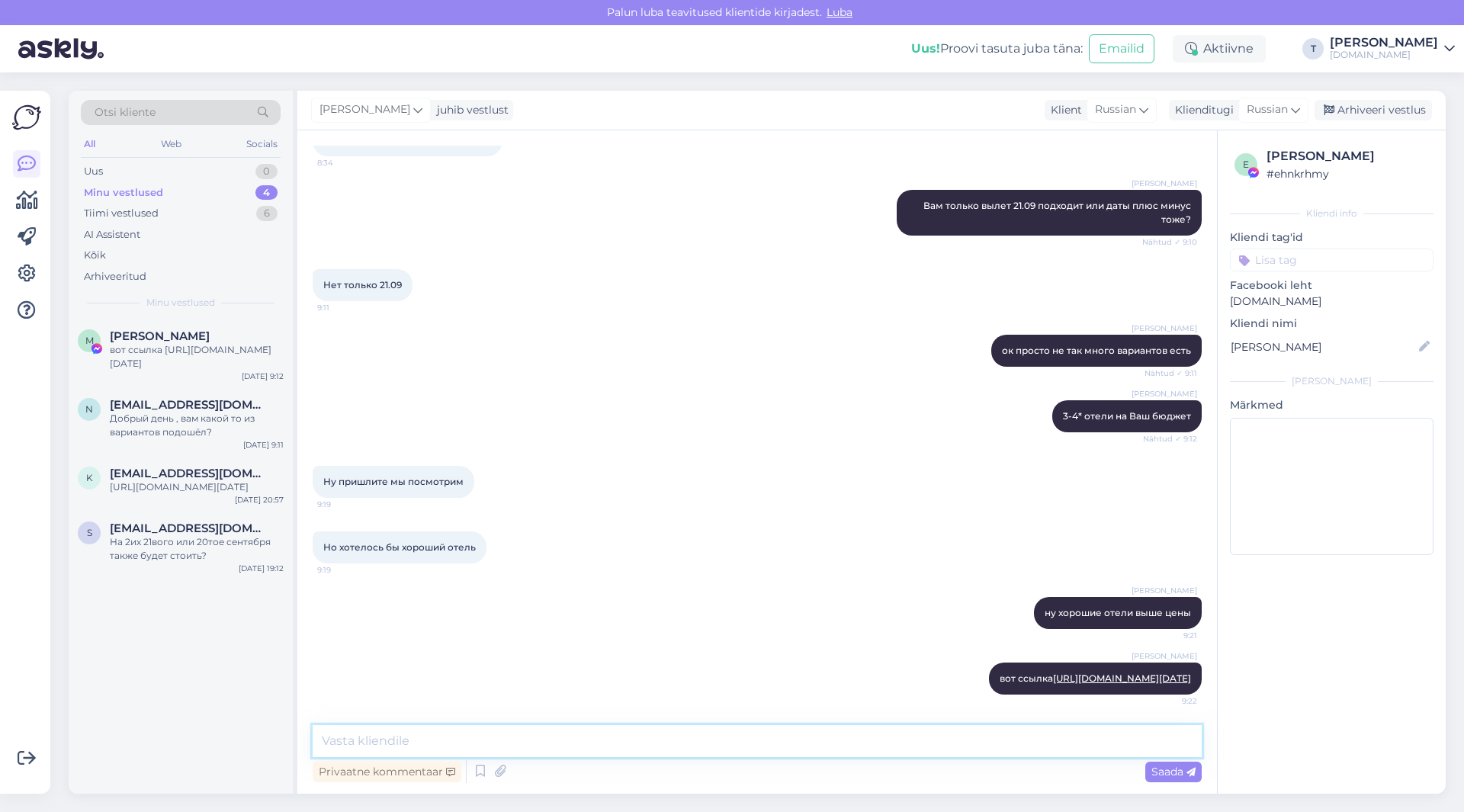
click at [924, 731] on textarea at bounding box center [757, 741] width 889 height 32
type textarea "на 21.09 и цена указана на одного"
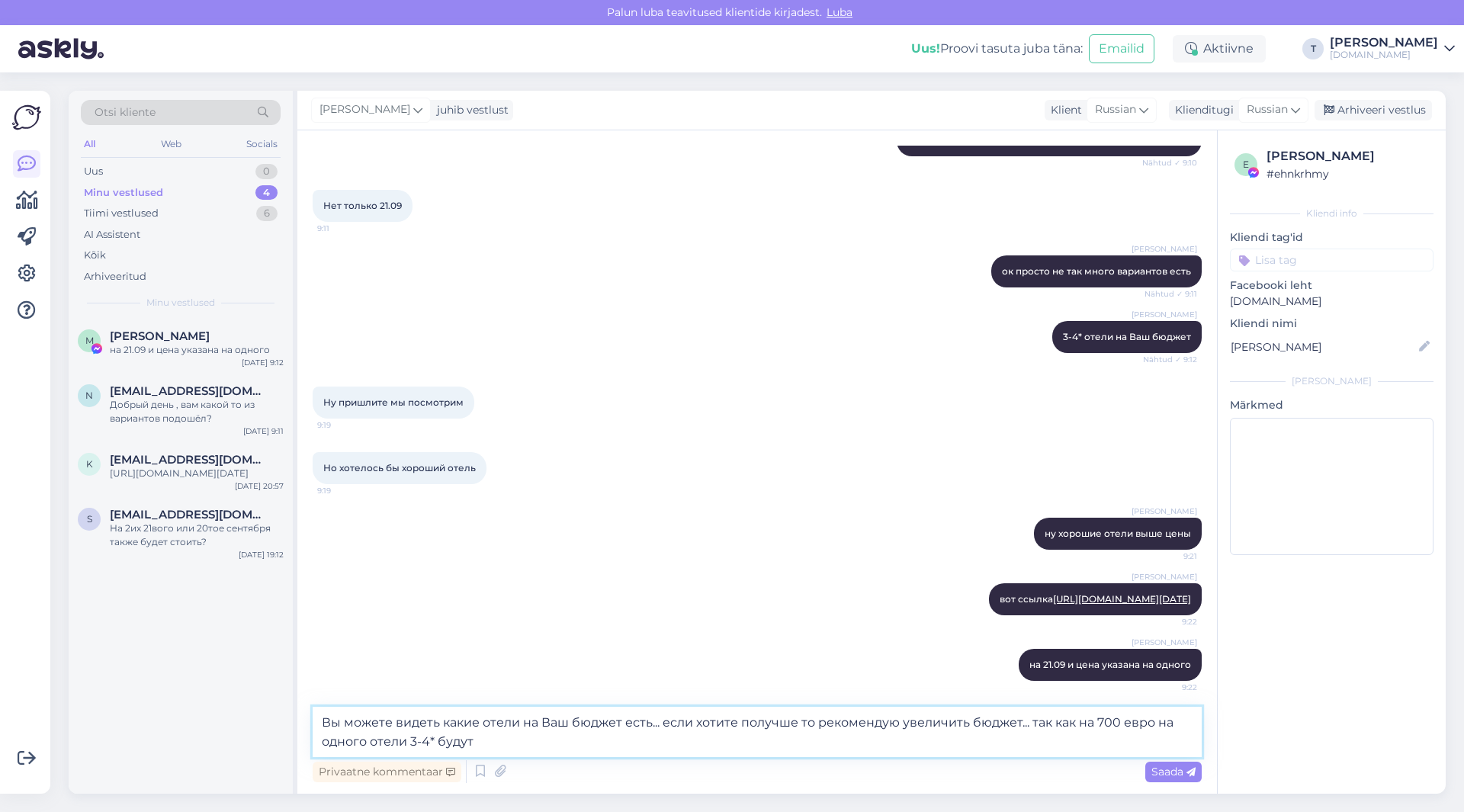
type textarea "Вы можете видеть какие отели на Ваш бюджет есть... если хотите получше то реком…"
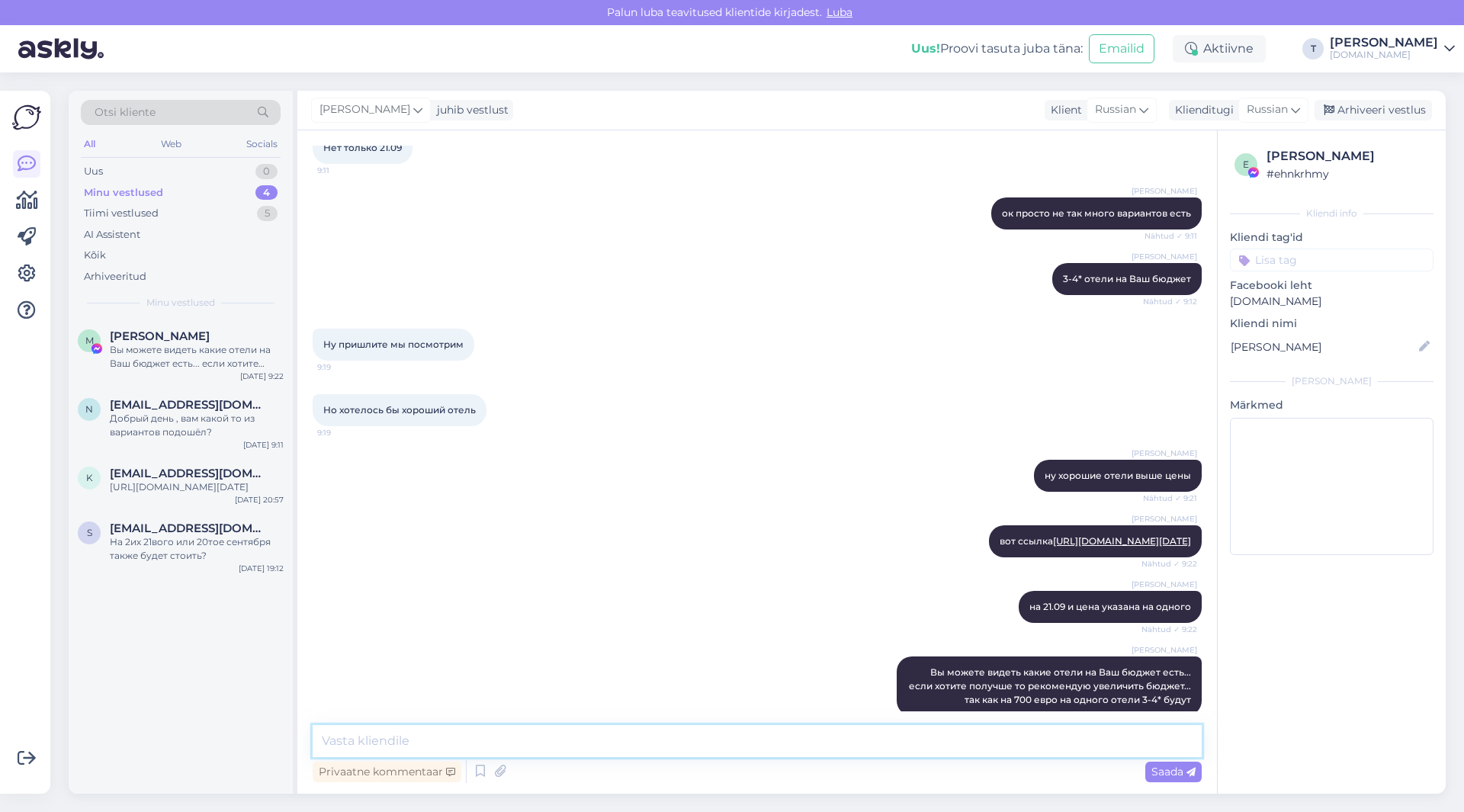
scroll to position [577, 0]
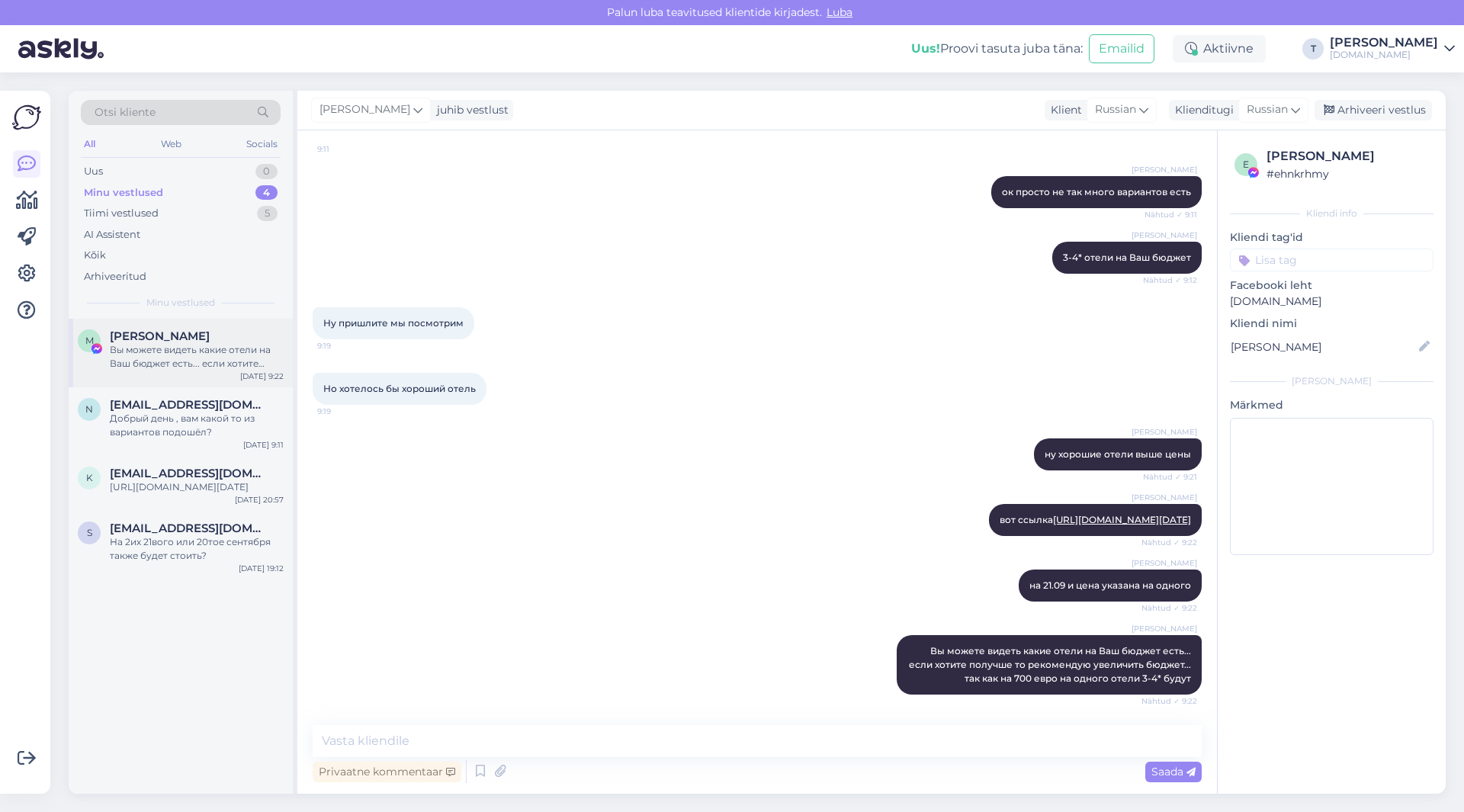
click at [172, 359] on div "Вы можете видеть какие отели на Ваш бюджет есть... если хотите получше то реком…" at bounding box center [197, 356] width 174 height 28
click at [197, 192] on div "Minu vestlused 4" at bounding box center [180, 192] width 200 height 21
click at [182, 351] on div "Вы можете видеть какие отели на Ваш бюджет есть... если хотите получше то реком…" at bounding box center [197, 356] width 174 height 28
click at [169, 421] on div "Добрый день , вам какой то из вариантов подошёл?" at bounding box center [197, 425] width 174 height 28
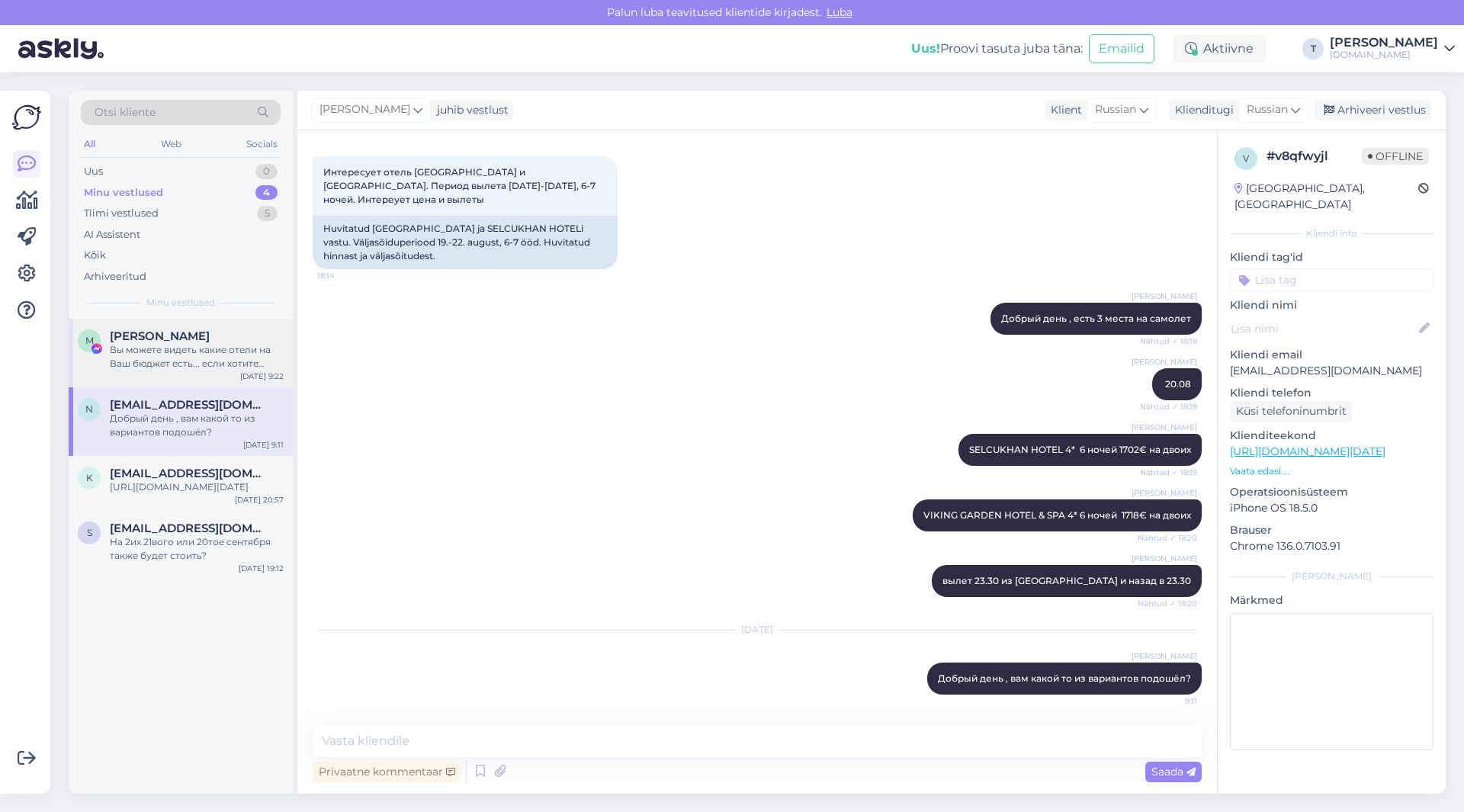
click at [178, 367] on div "Вы можете видеть какие отели на Ваш бюджет есть... если хотите получше то реком…" at bounding box center [197, 356] width 174 height 28
